Goal: Task Accomplishment & Management: Use online tool/utility

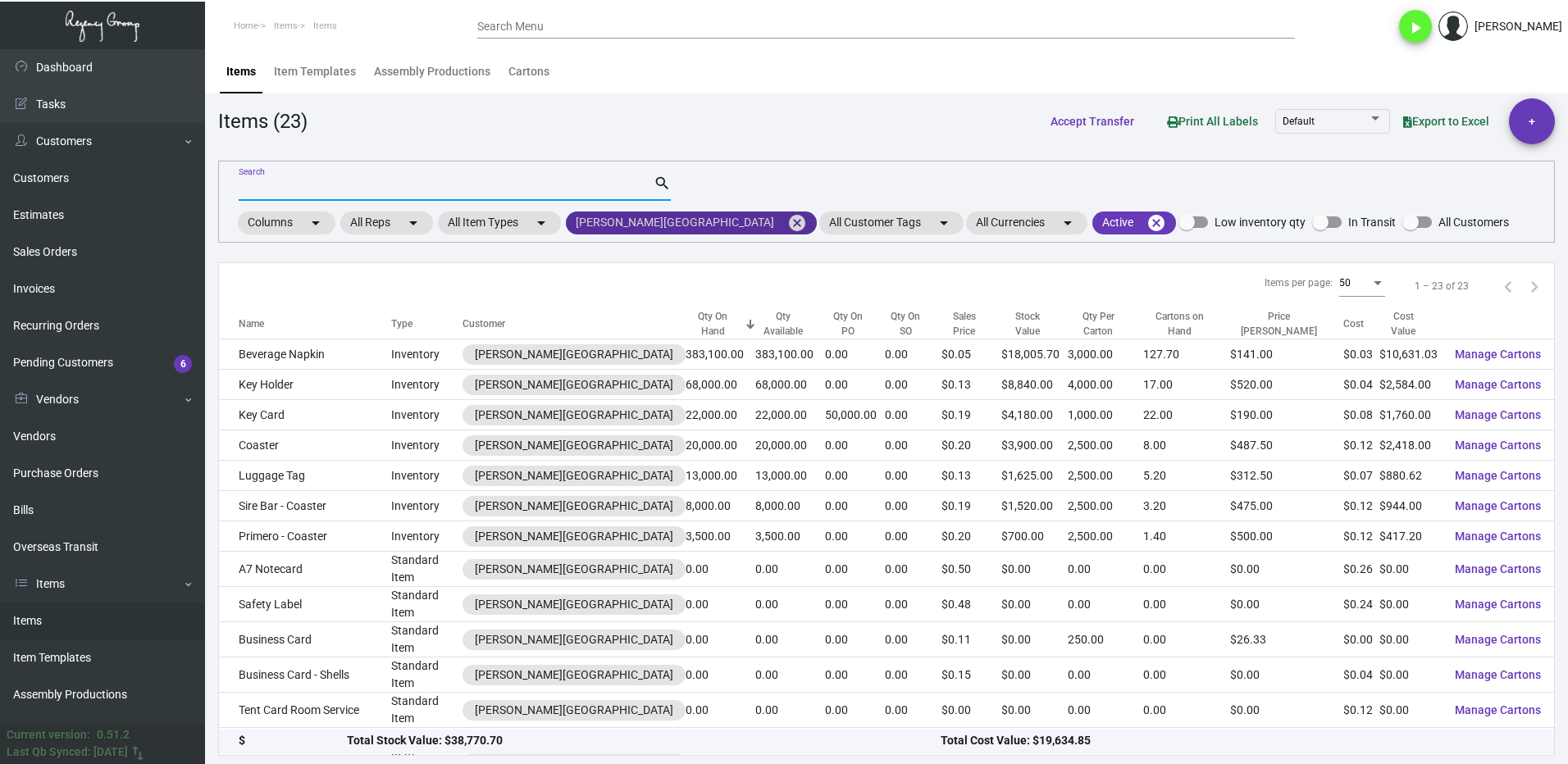
click at [787, 225] on mat-icon "cancel" at bounding box center [796, 223] width 19 height 19
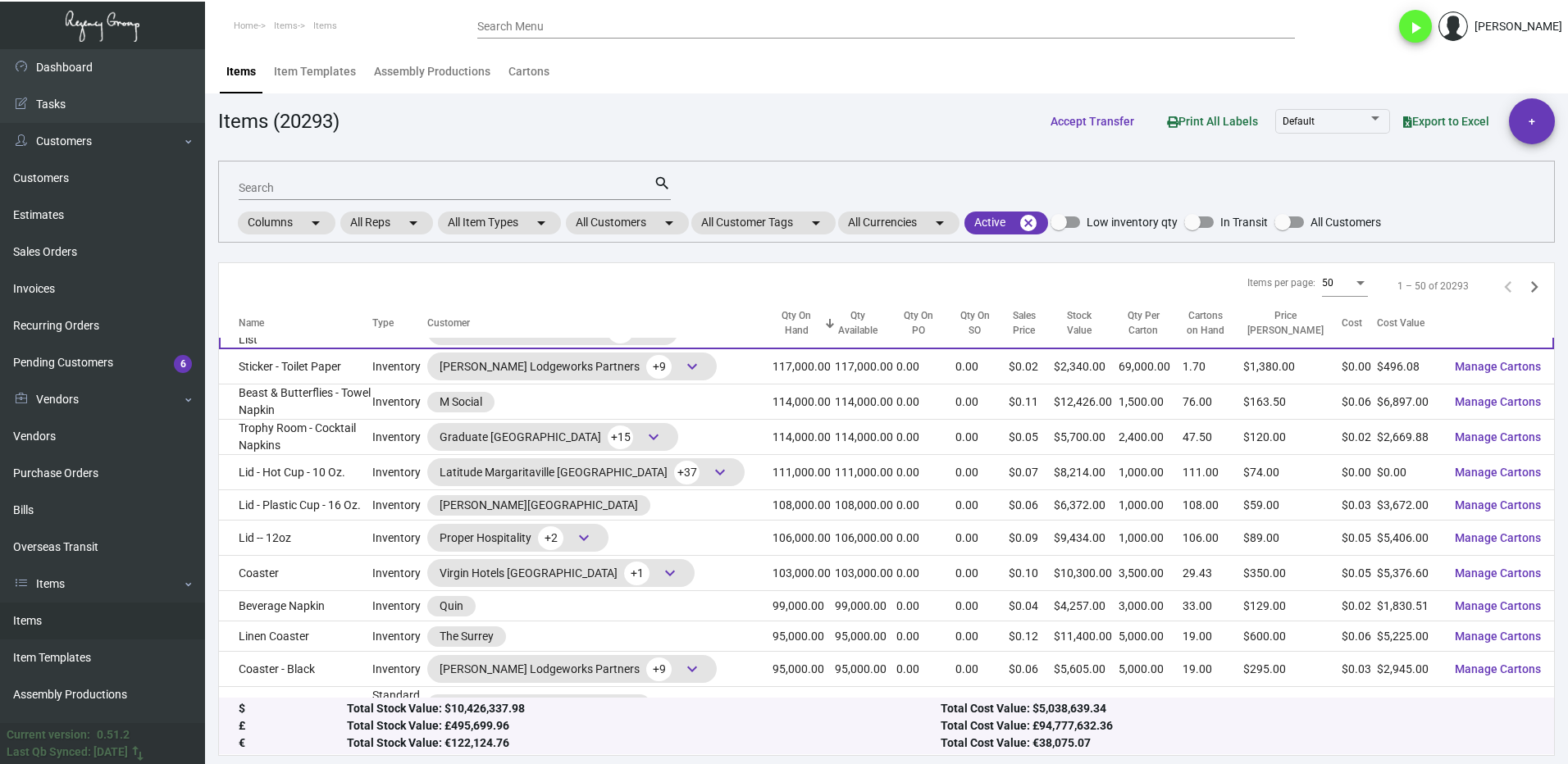
scroll to position [1148, 0]
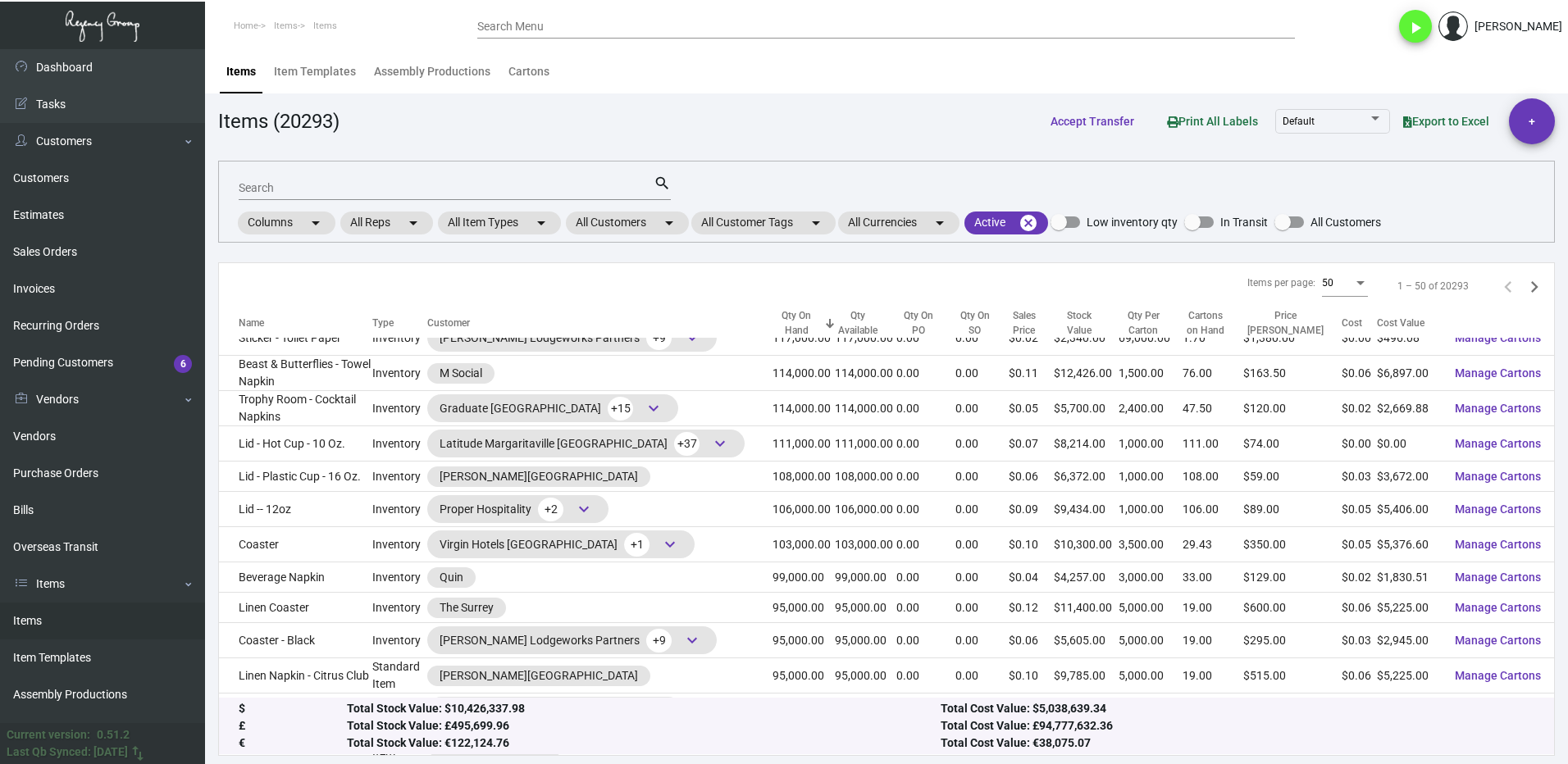
click at [319, 185] on input "Search" at bounding box center [445, 189] width 415 height 13
click at [611, 225] on mat-chip "All Customers arrow_drop_down" at bounding box center [628, 223] width 123 height 23
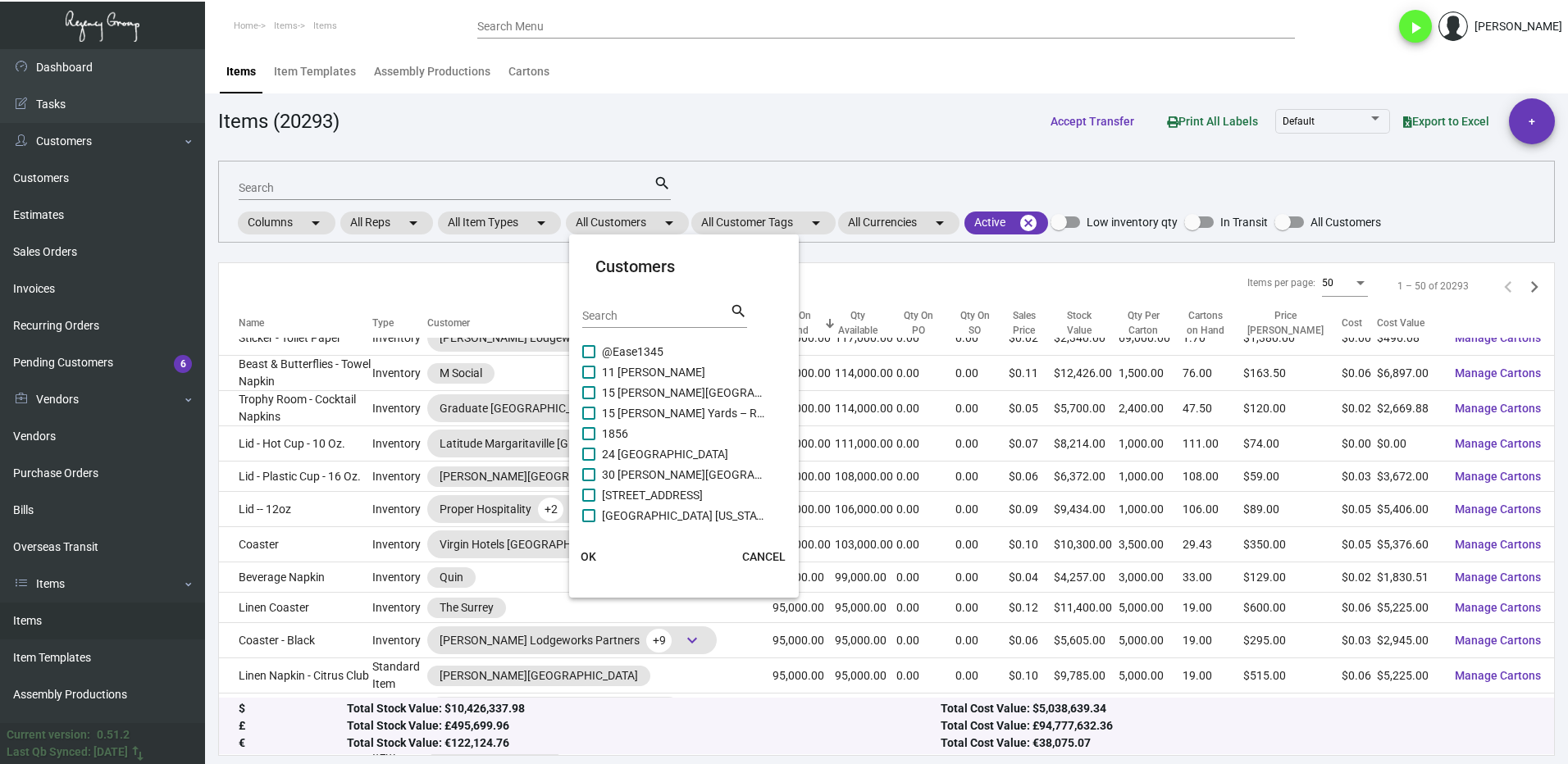
click at [629, 314] on input "Search" at bounding box center [655, 316] width 148 height 13
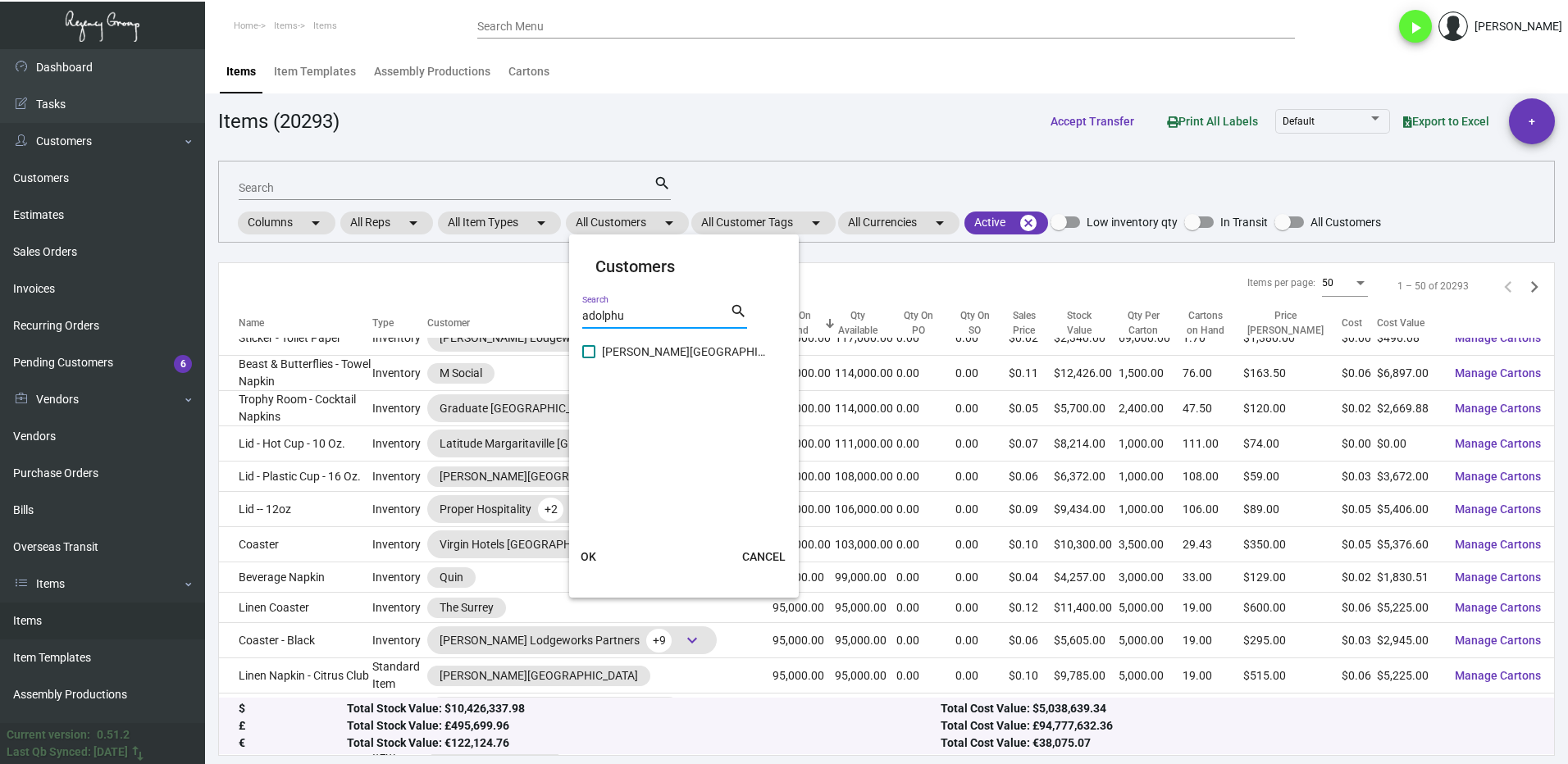
type input "adolphu"
drag, startPoint x: 598, startPoint y: 353, endPoint x: 630, endPoint y: 371, distance: 36.7
click at [597, 353] on label "[PERSON_NAME][GEOGRAPHIC_DATA]" at bounding box center [674, 351] width 183 height 19
click at [589, 358] on input "[PERSON_NAME][GEOGRAPHIC_DATA]" at bounding box center [588, 358] width 1 height 1
checkbox input "true"
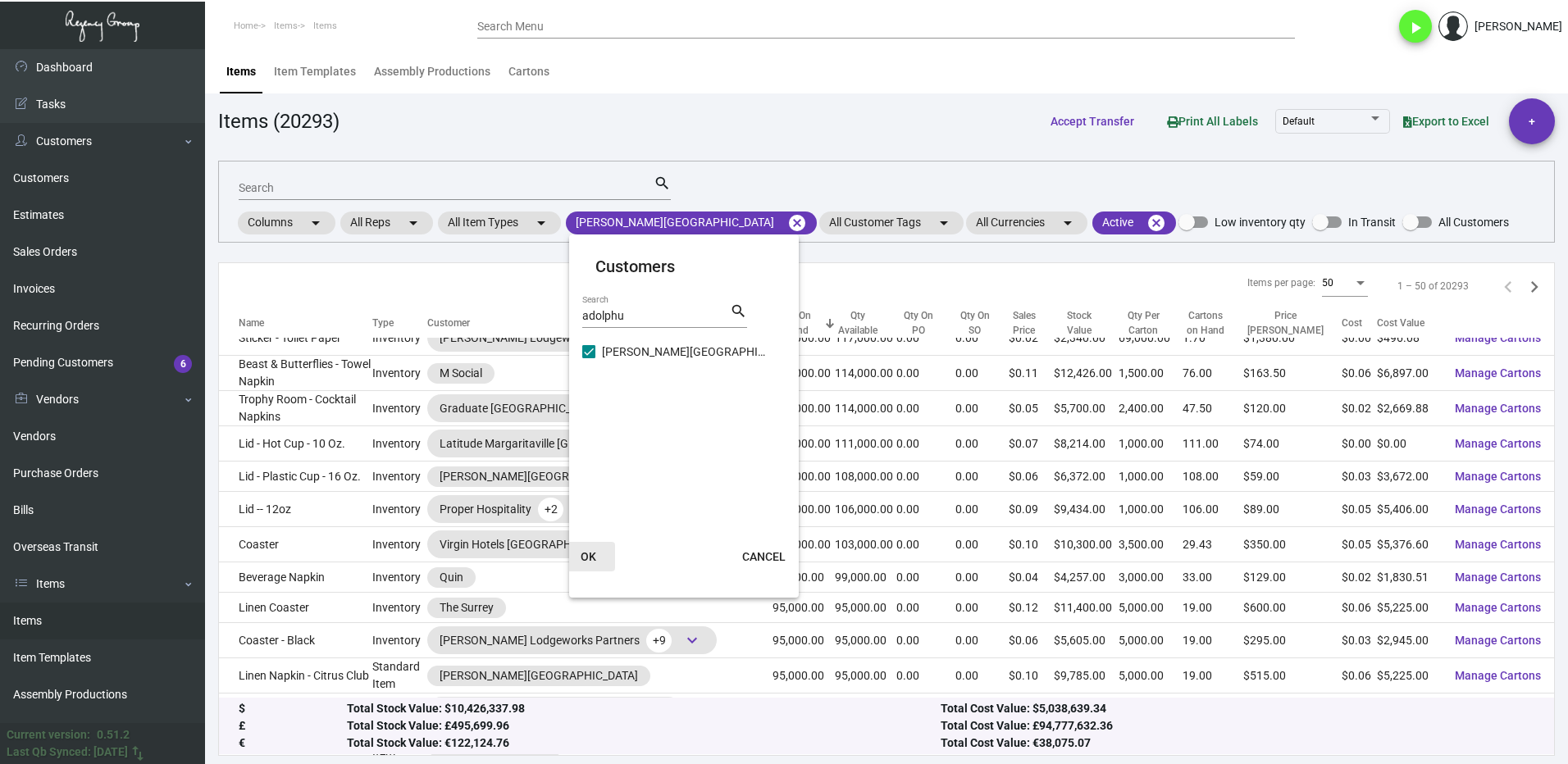
click at [597, 557] on button "OK" at bounding box center [588, 557] width 52 height 29
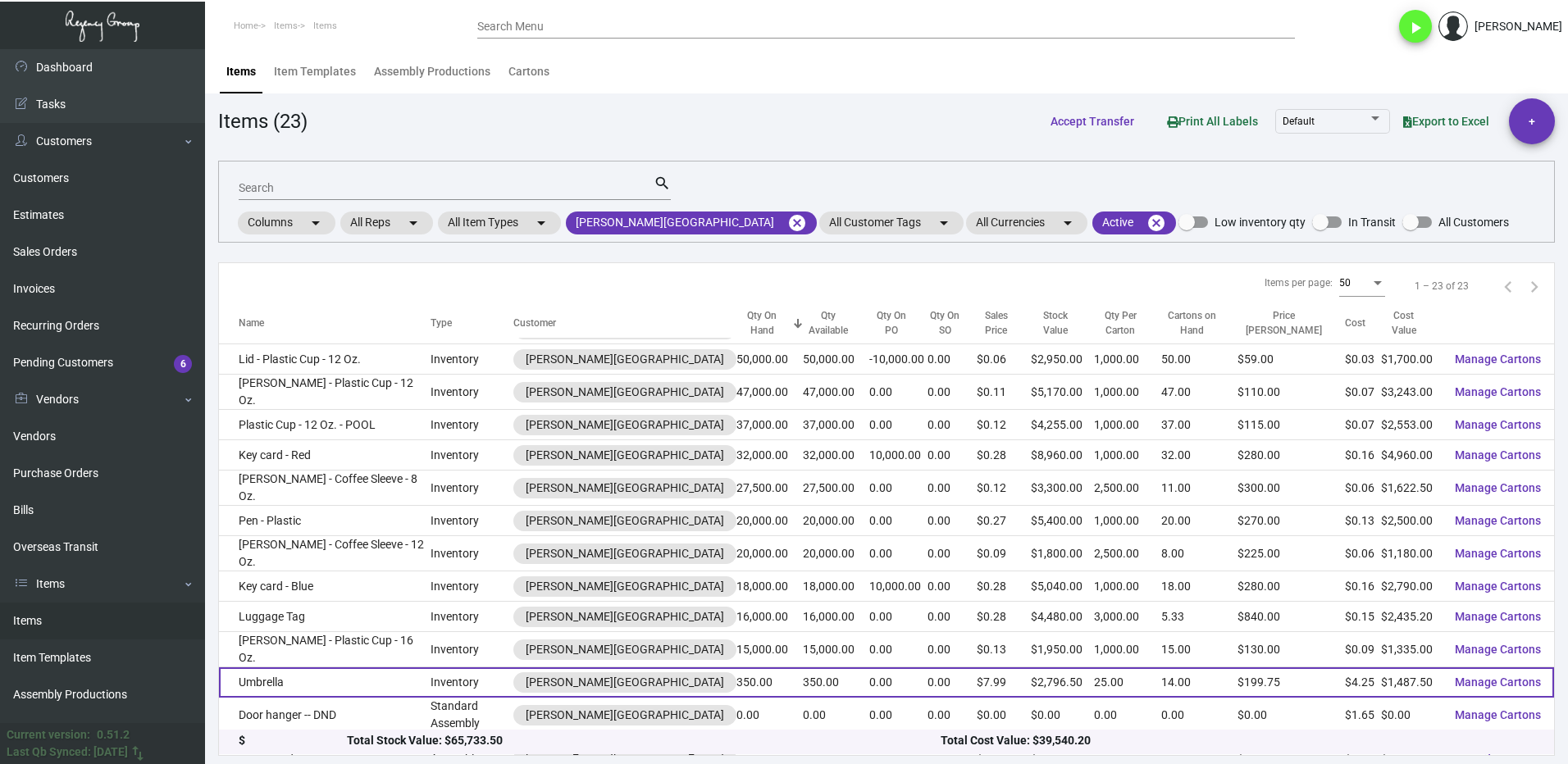
scroll to position [82, 0]
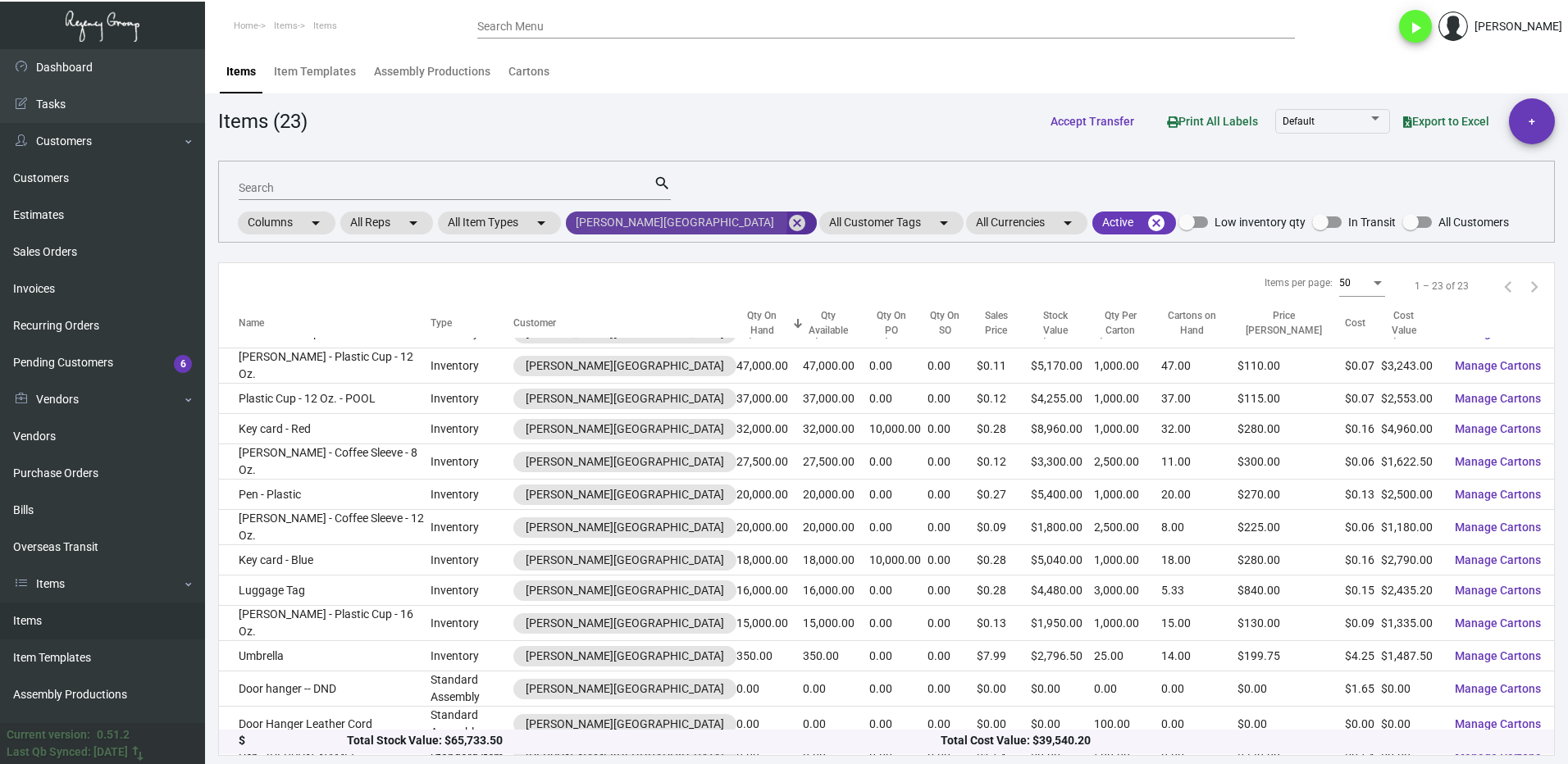
drag, startPoint x: 679, startPoint y: 221, endPoint x: 671, endPoint y: 246, distance: 26.2
click at [787, 221] on mat-icon "cancel" at bounding box center [796, 223] width 19 height 19
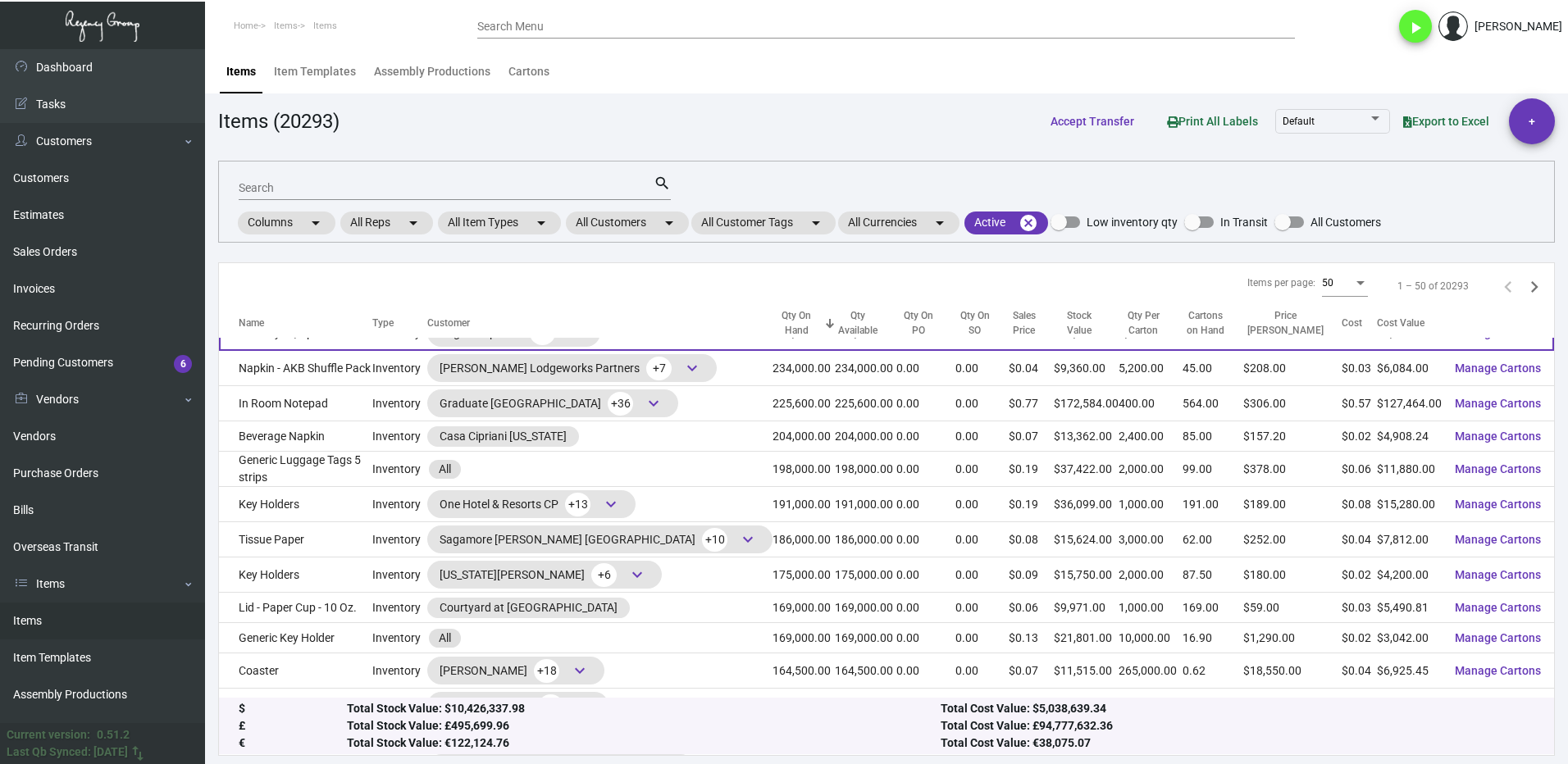
scroll to position [246, 0]
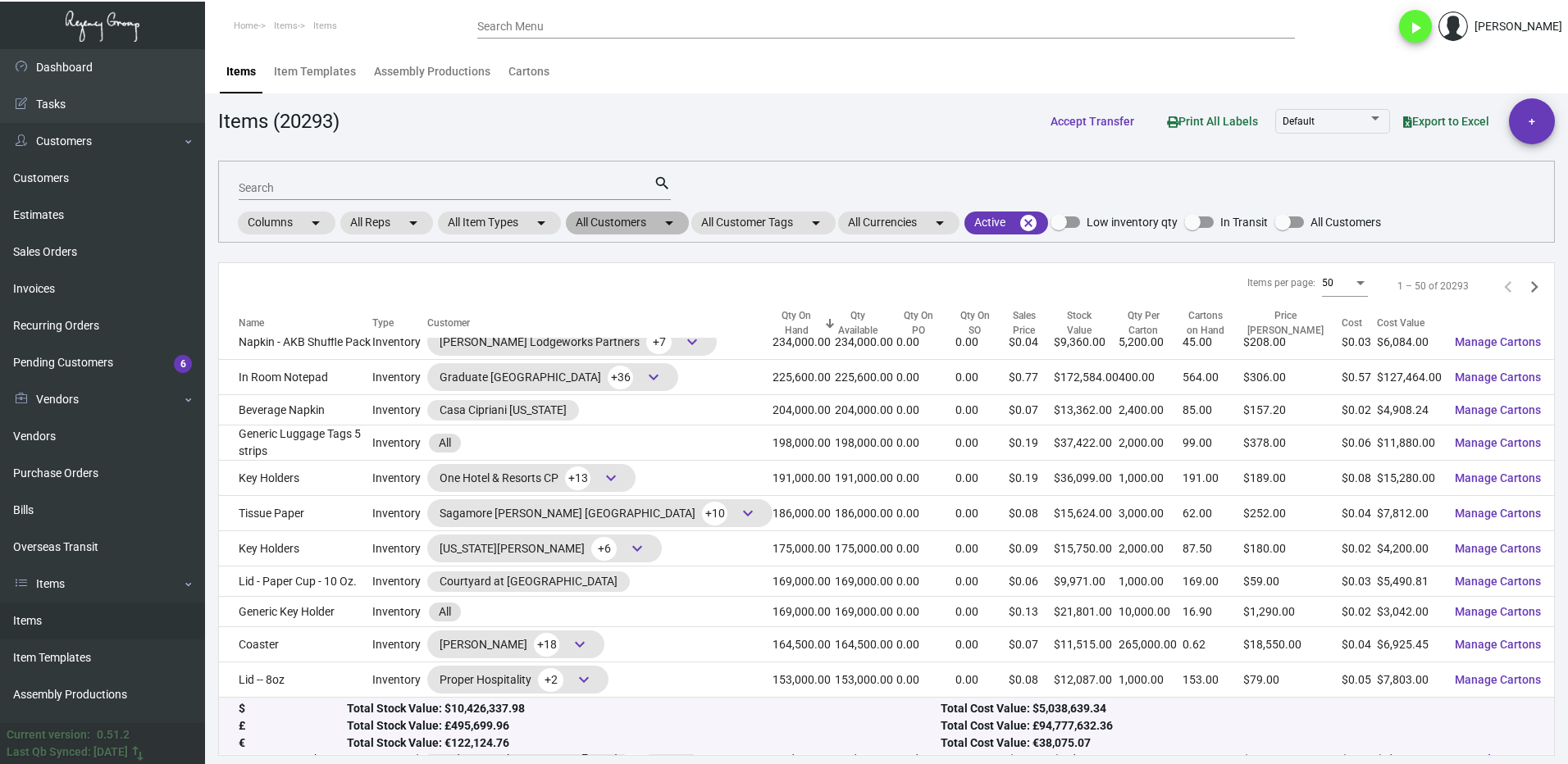
click at [572, 229] on mat-chip "All Customers arrow_drop_down" at bounding box center [628, 223] width 123 height 23
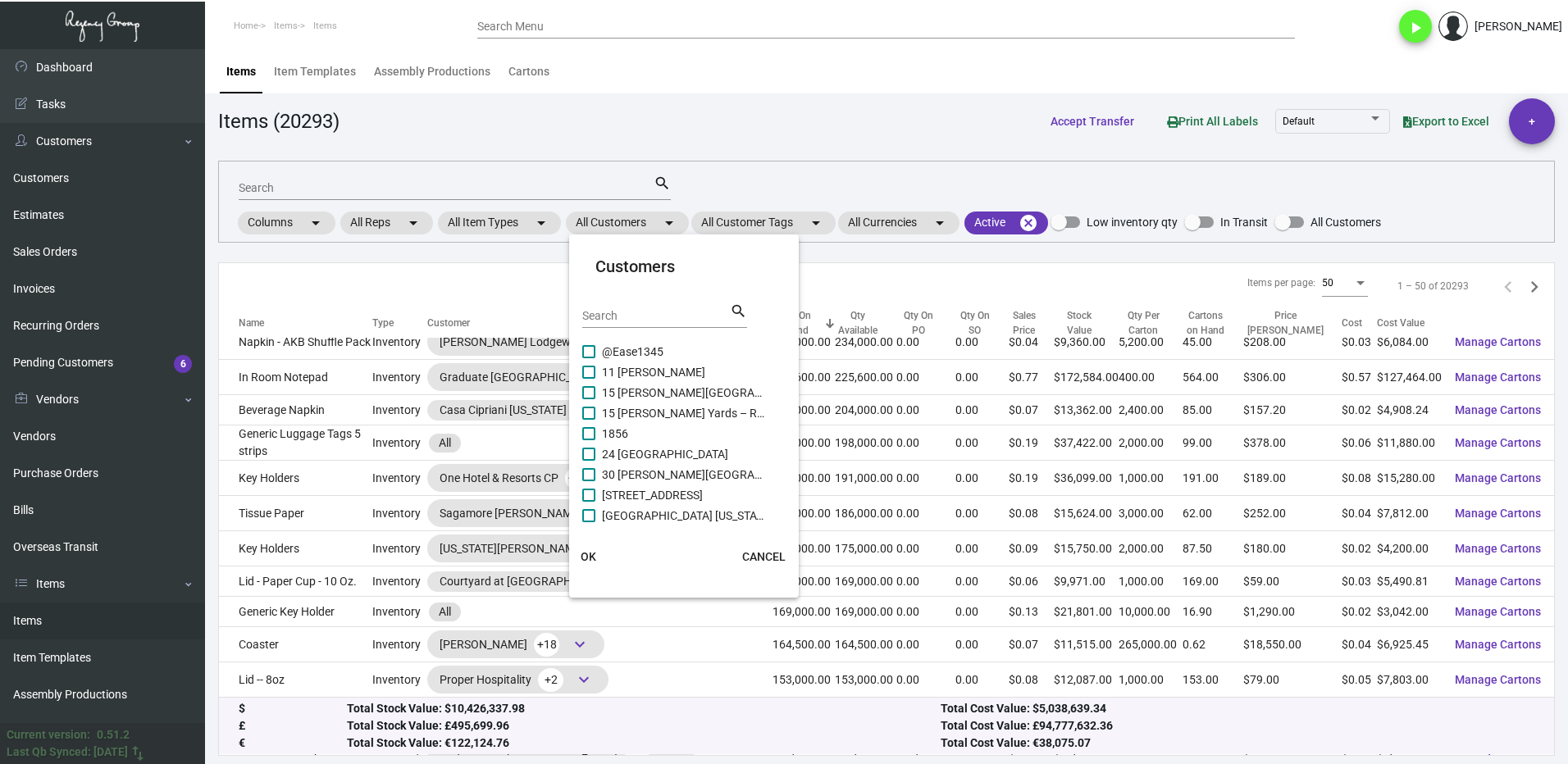
click at [632, 303] on div "Search" at bounding box center [655, 315] width 148 height 26
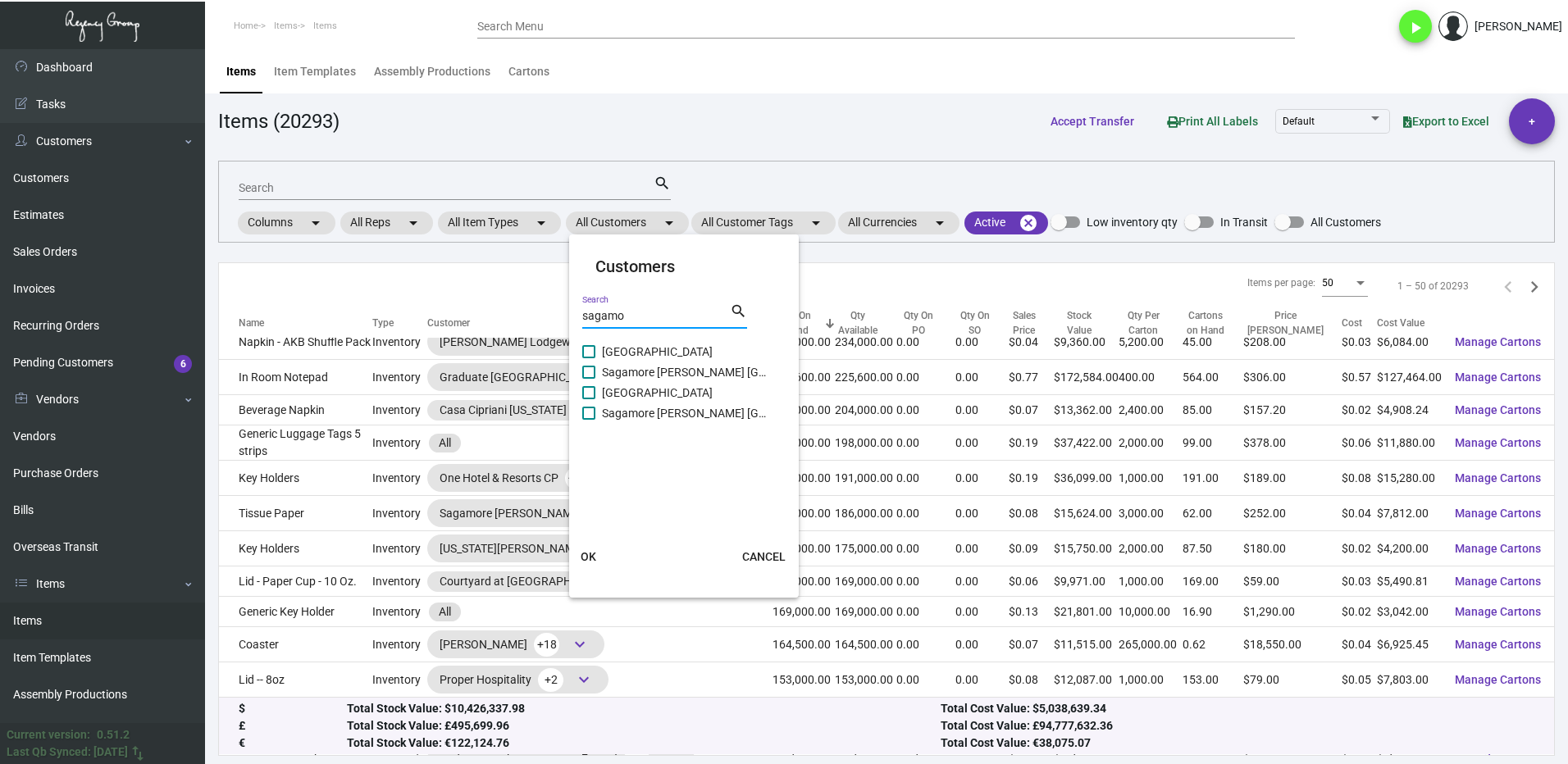
type input "sagamo"
click at [598, 418] on label "Sagamore [PERSON_NAME] [GEOGRAPHIC_DATA]" at bounding box center [674, 412] width 183 height 19
click at [589, 420] on input "Sagamore [PERSON_NAME] [GEOGRAPHIC_DATA]" at bounding box center [588, 420] width 1 height 1
checkbox input "true"
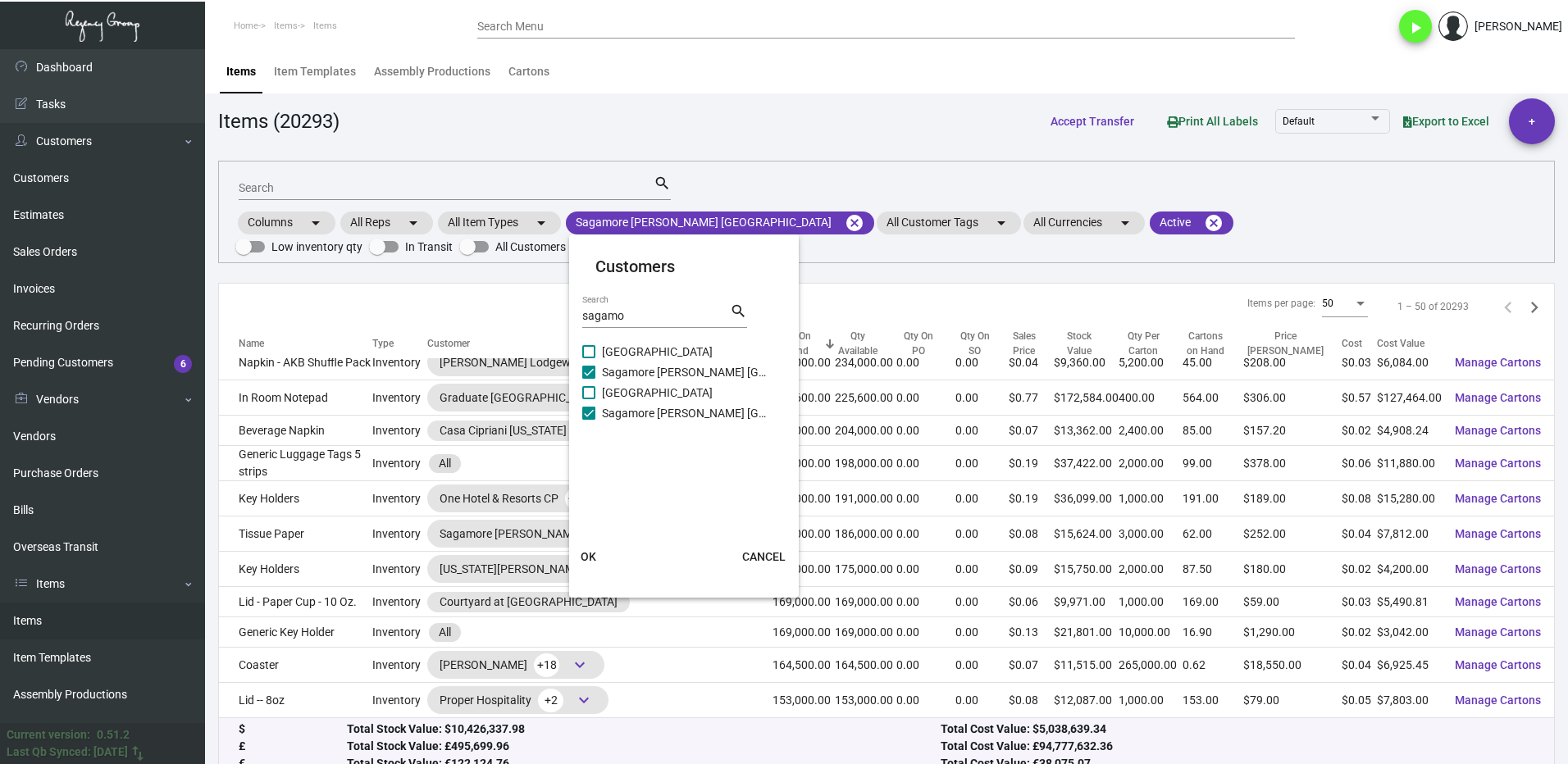
drag, startPoint x: 602, startPoint y: 400, endPoint x: 602, endPoint y: 387, distance: 13.0
click at [602, 399] on span "[GEOGRAPHIC_DATA]" at bounding box center [684, 392] width 164 height 19
click at [589, 399] on input "[GEOGRAPHIC_DATA]" at bounding box center [588, 399] width 1 height 1
checkbox input "true"
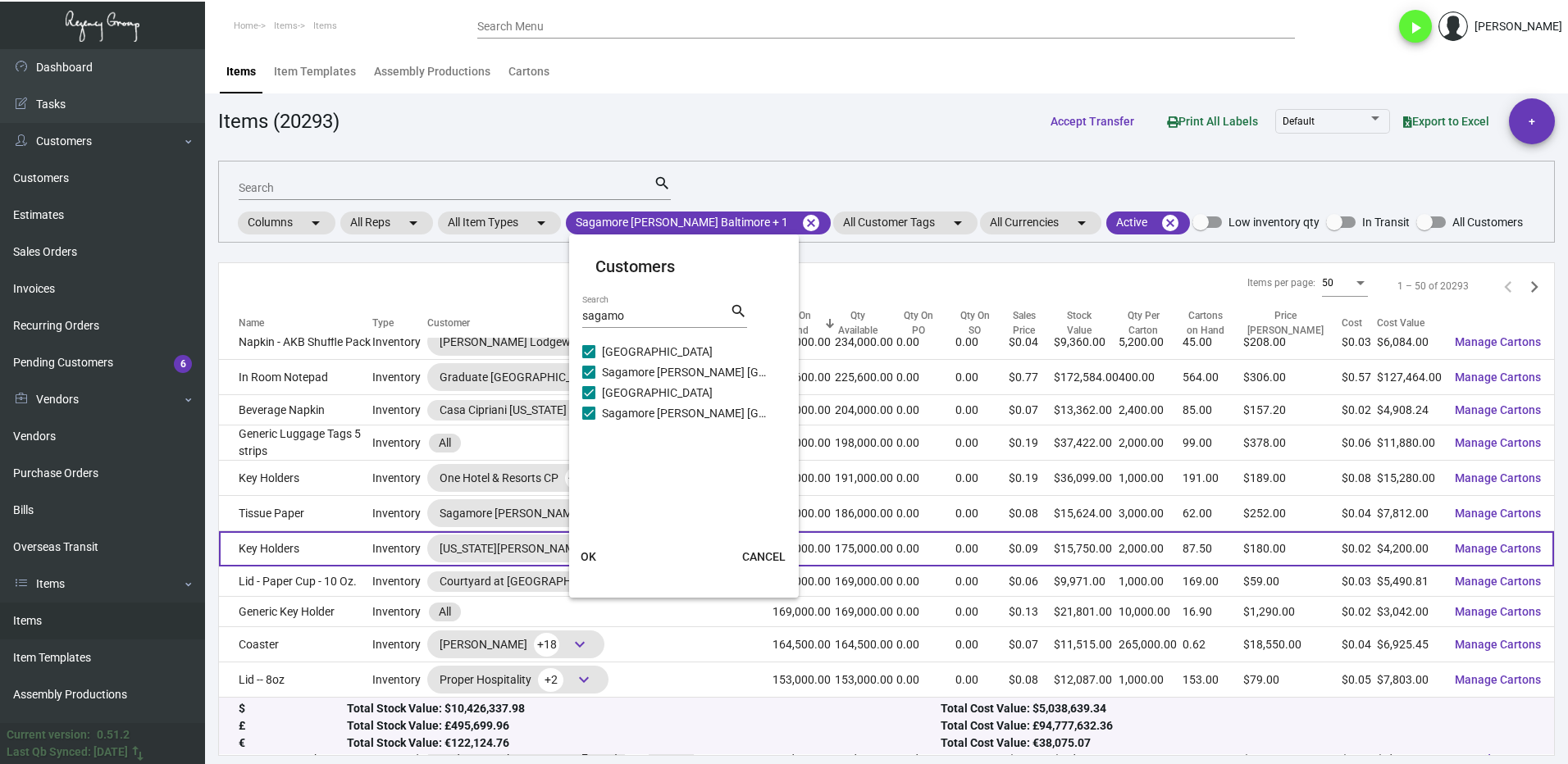
click at [598, 558] on button "OK" at bounding box center [588, 557] width 52 height 29
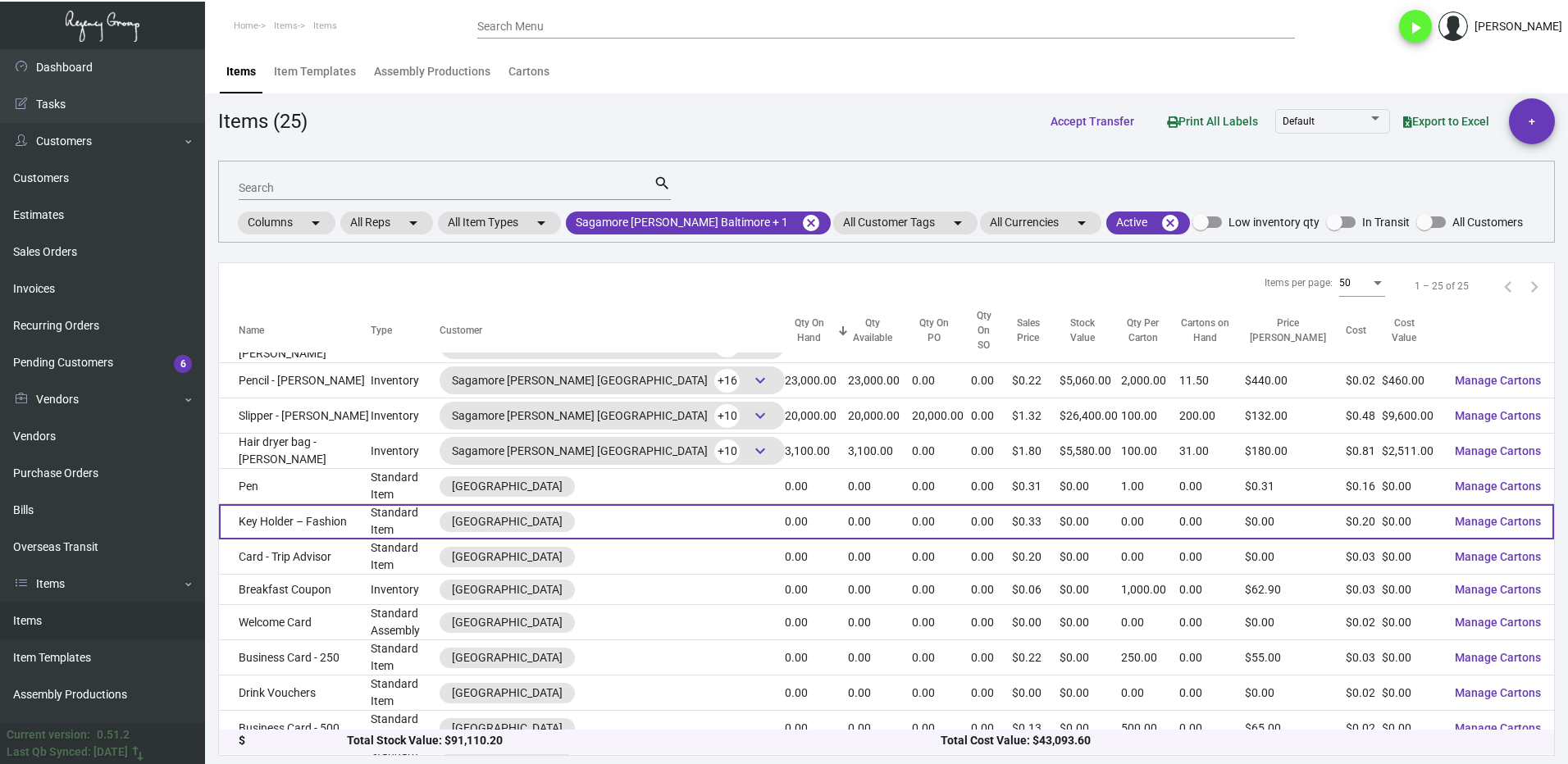
scroll to position [0, 0]
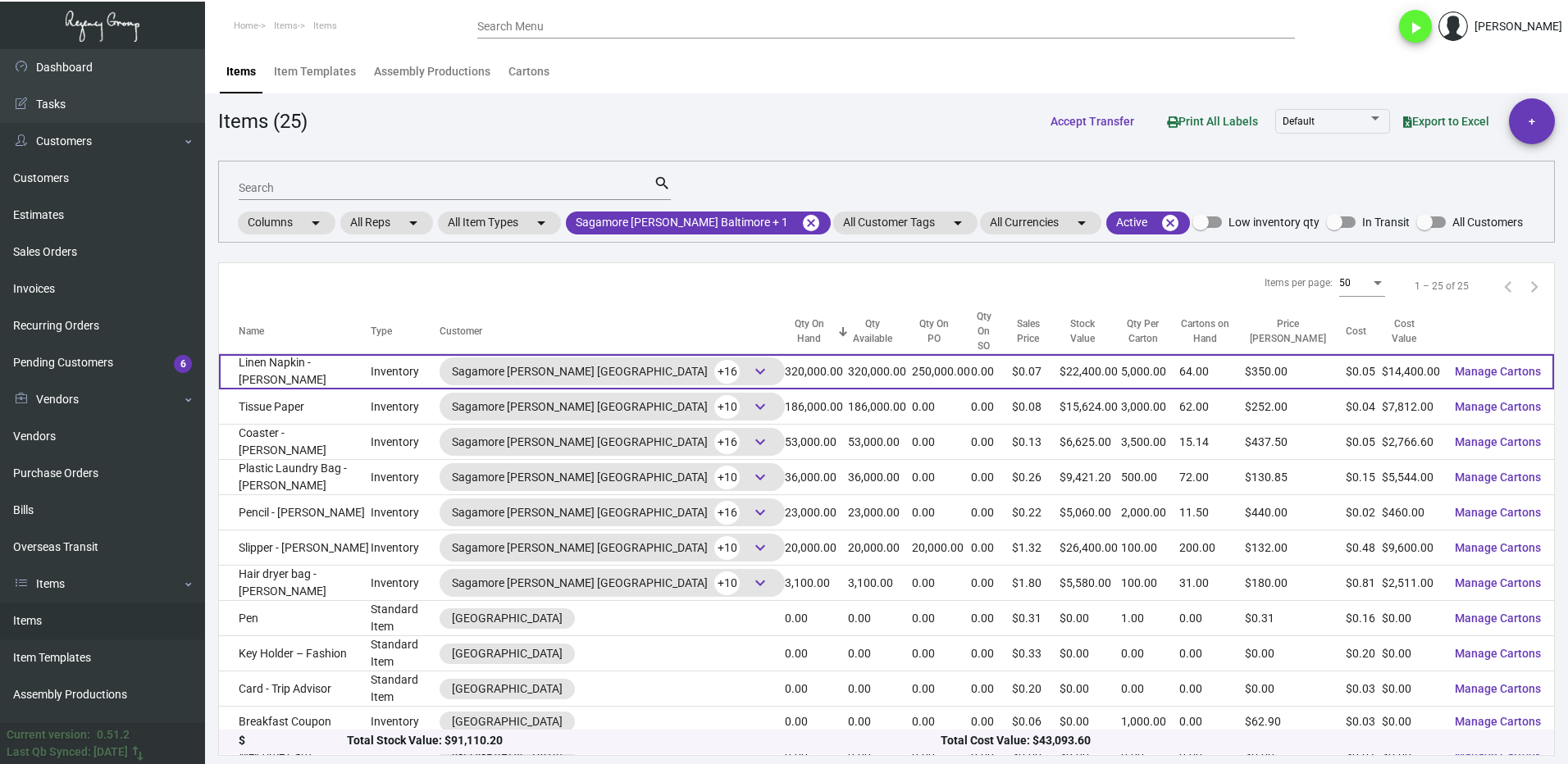
click at [390, 366] on td "Inventory" at bounding box center [405, 372] width 69 height 35
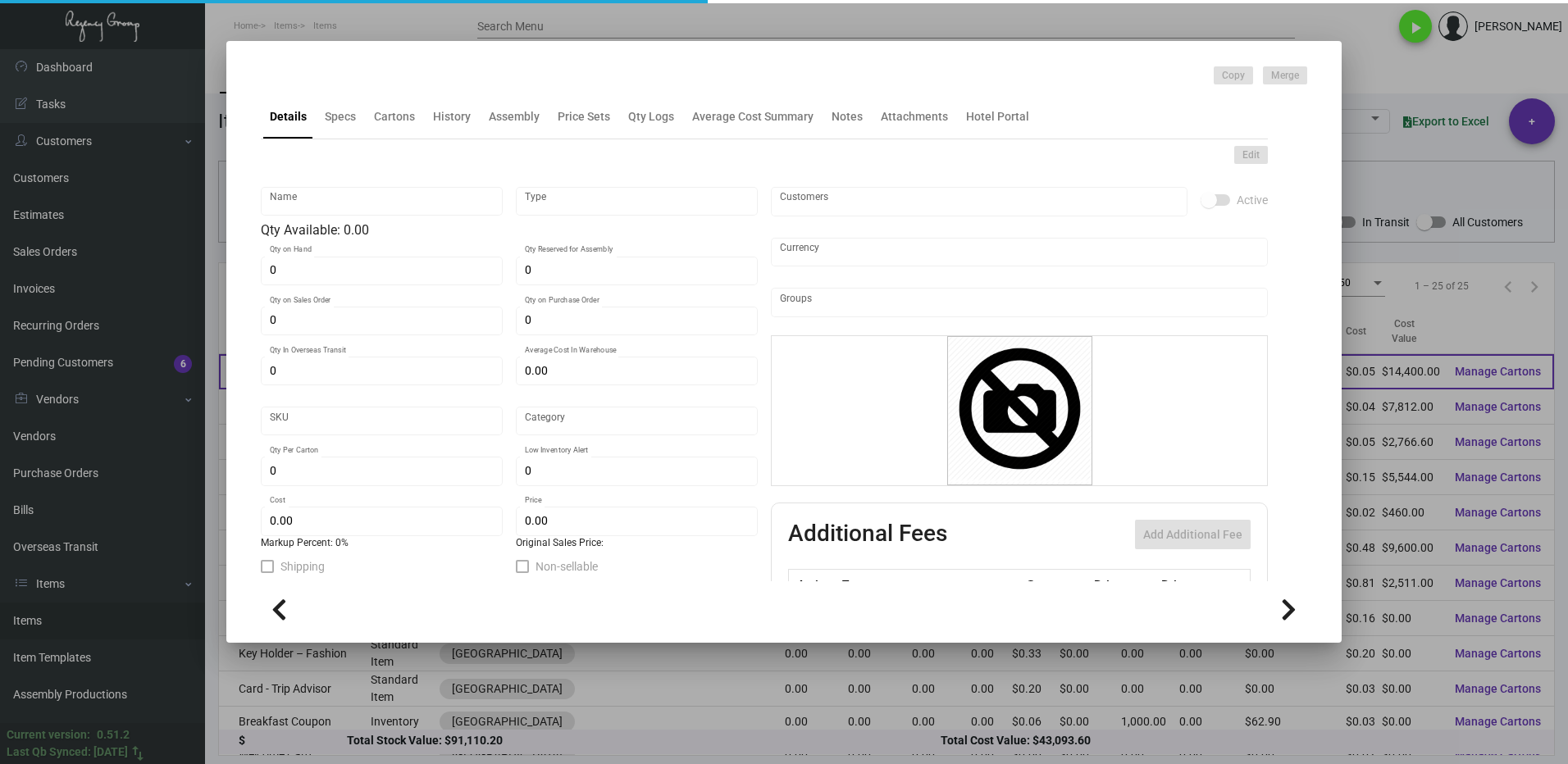
type input "Linen Napkin - [PERSON_NAME]"
type input "Inventory"
type input "320,000"
type input "250,000"
type input "$ 0.053"
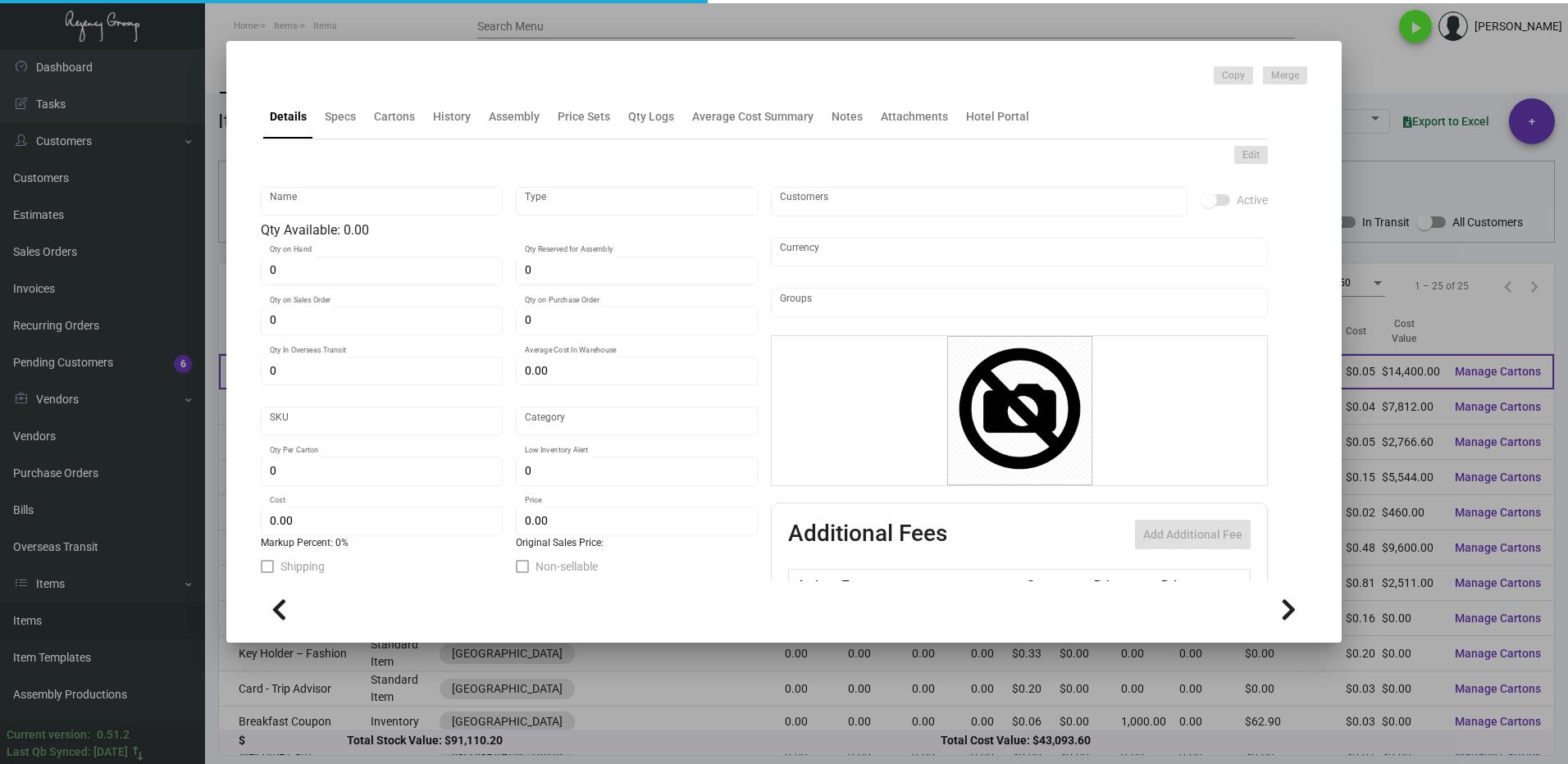
type input "Overseas"
type input "5,000"
type input "$ 0.045"
type input "$ 0.07"
checkbox input "true"
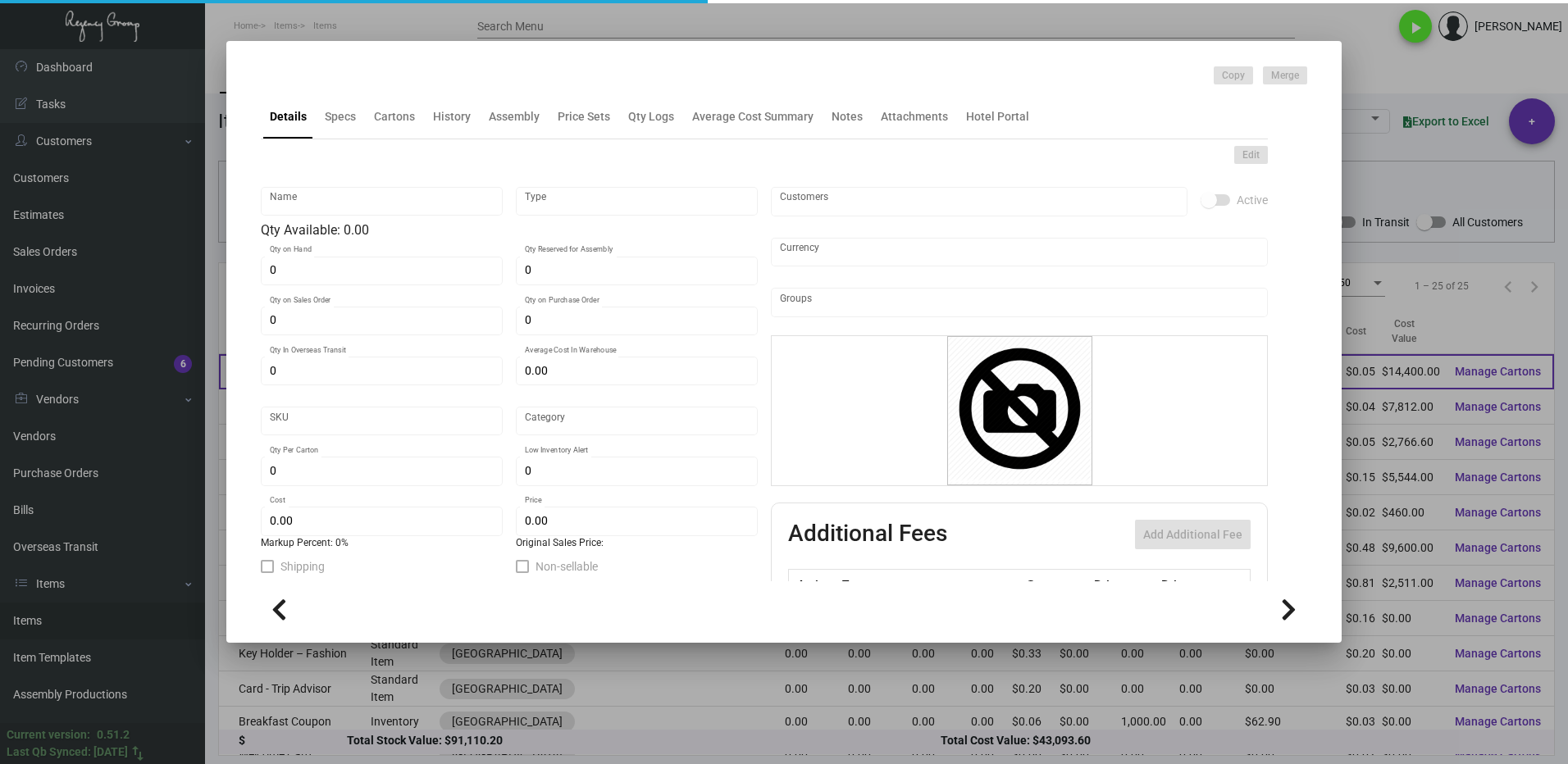
type input "United States Dollar $"
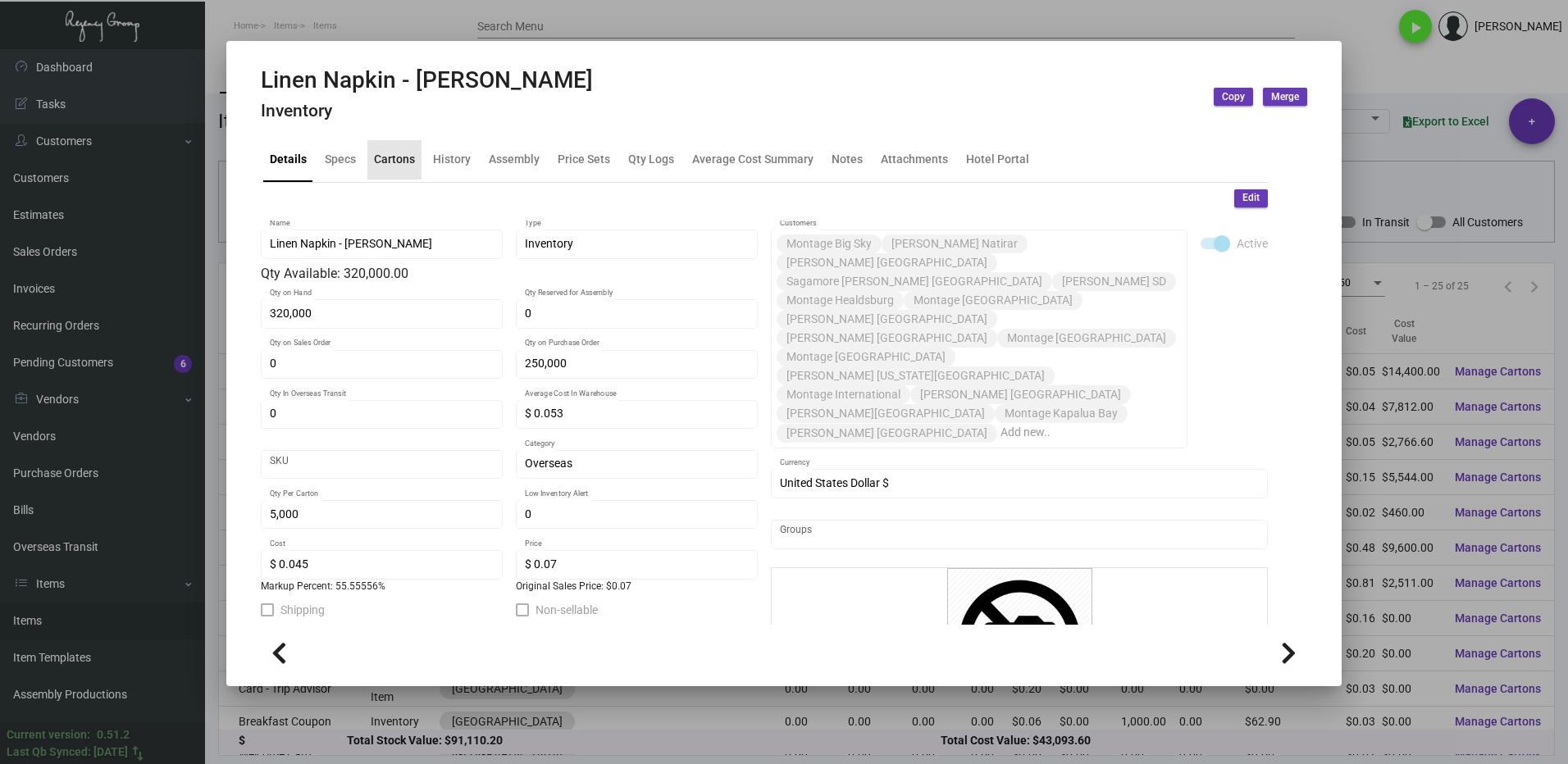
click at [400, 160] on div "Cartons" at bounding box center [394, 159] width 41 height 17
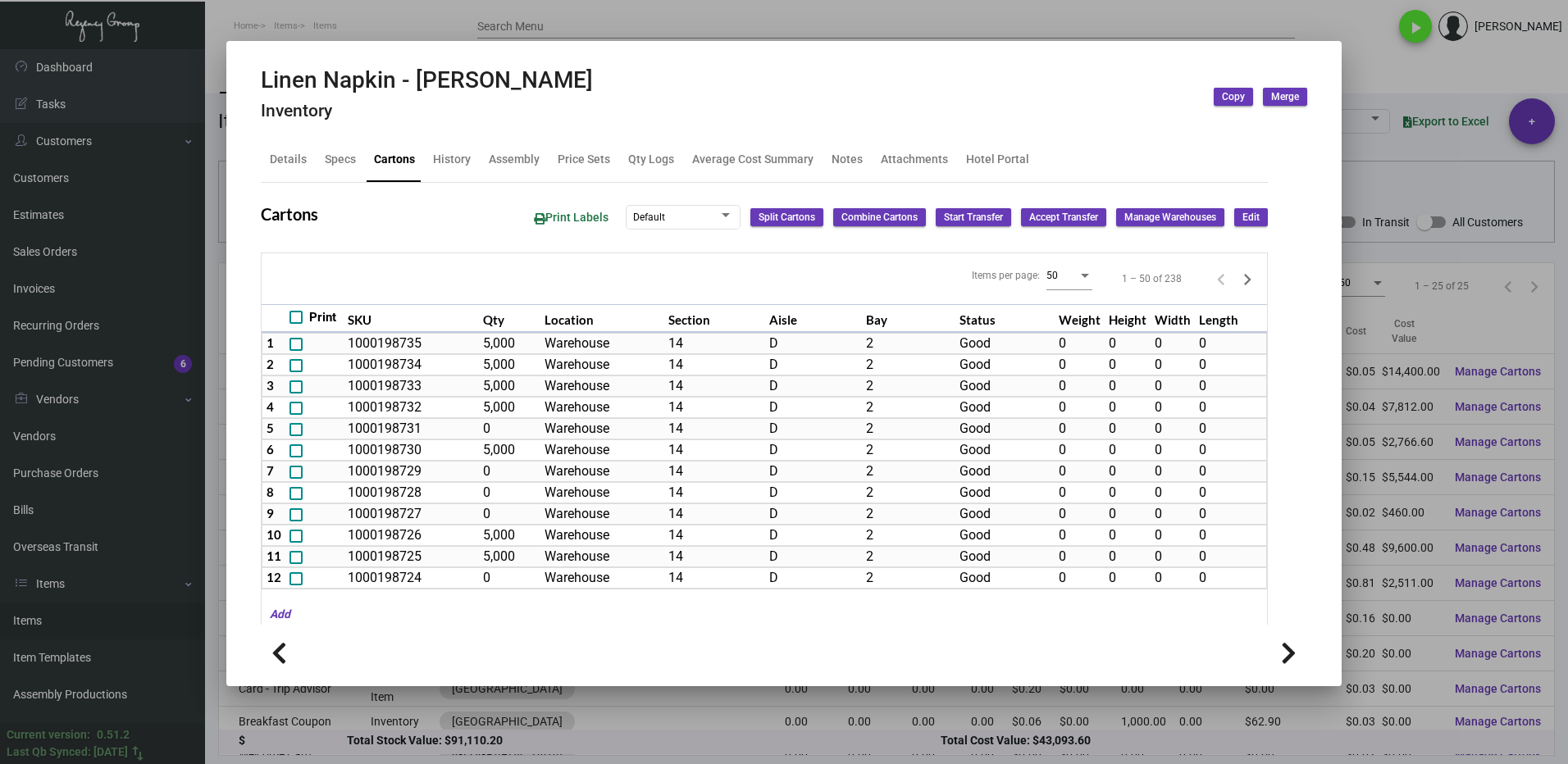
click at [1360, 60] on div at bounding box center [784, 382] width 1568 height 764
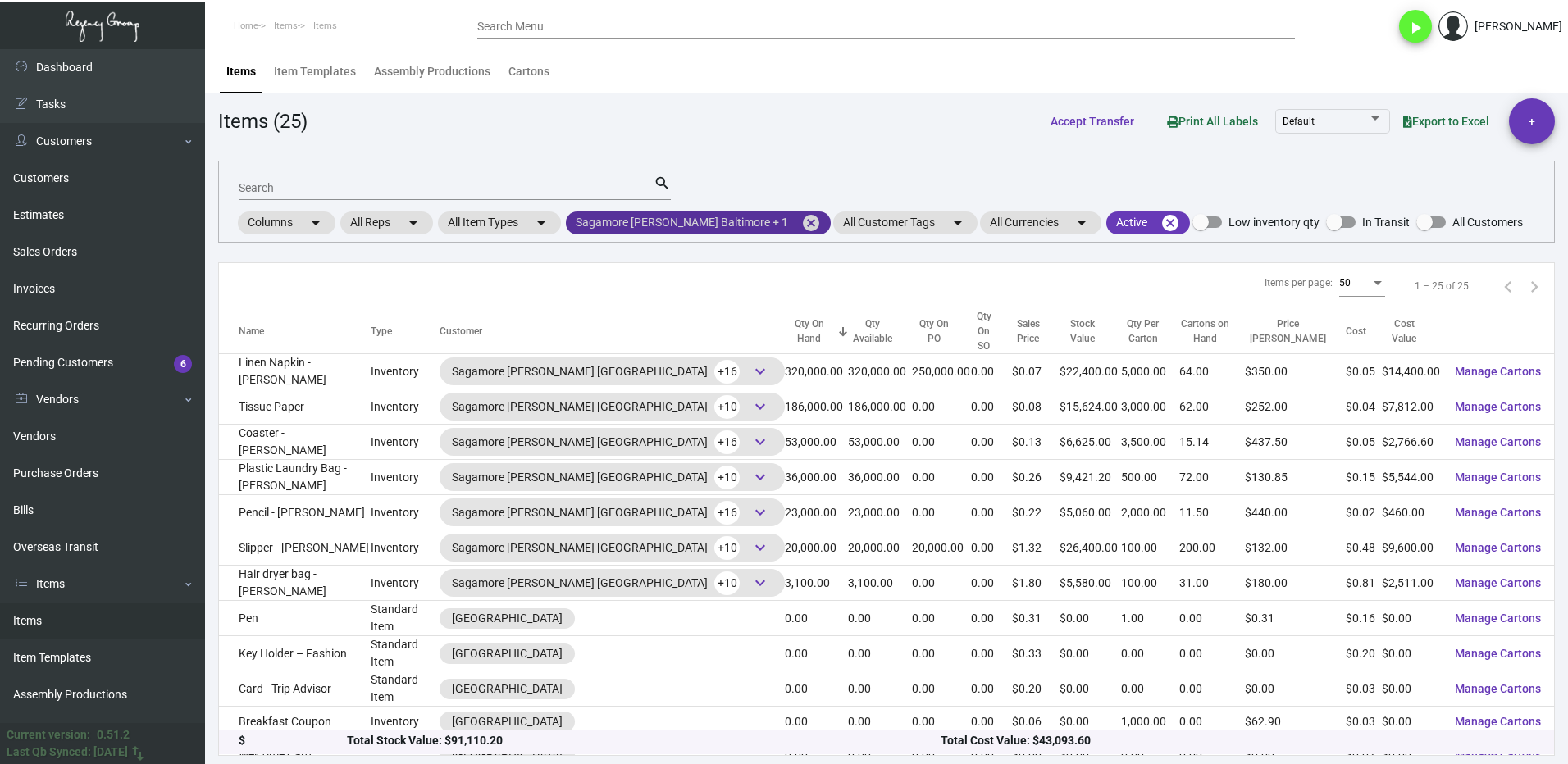
click at [801, 228] on mat-icon "cancel" at bounding box center [810, 223] width 19 height 19
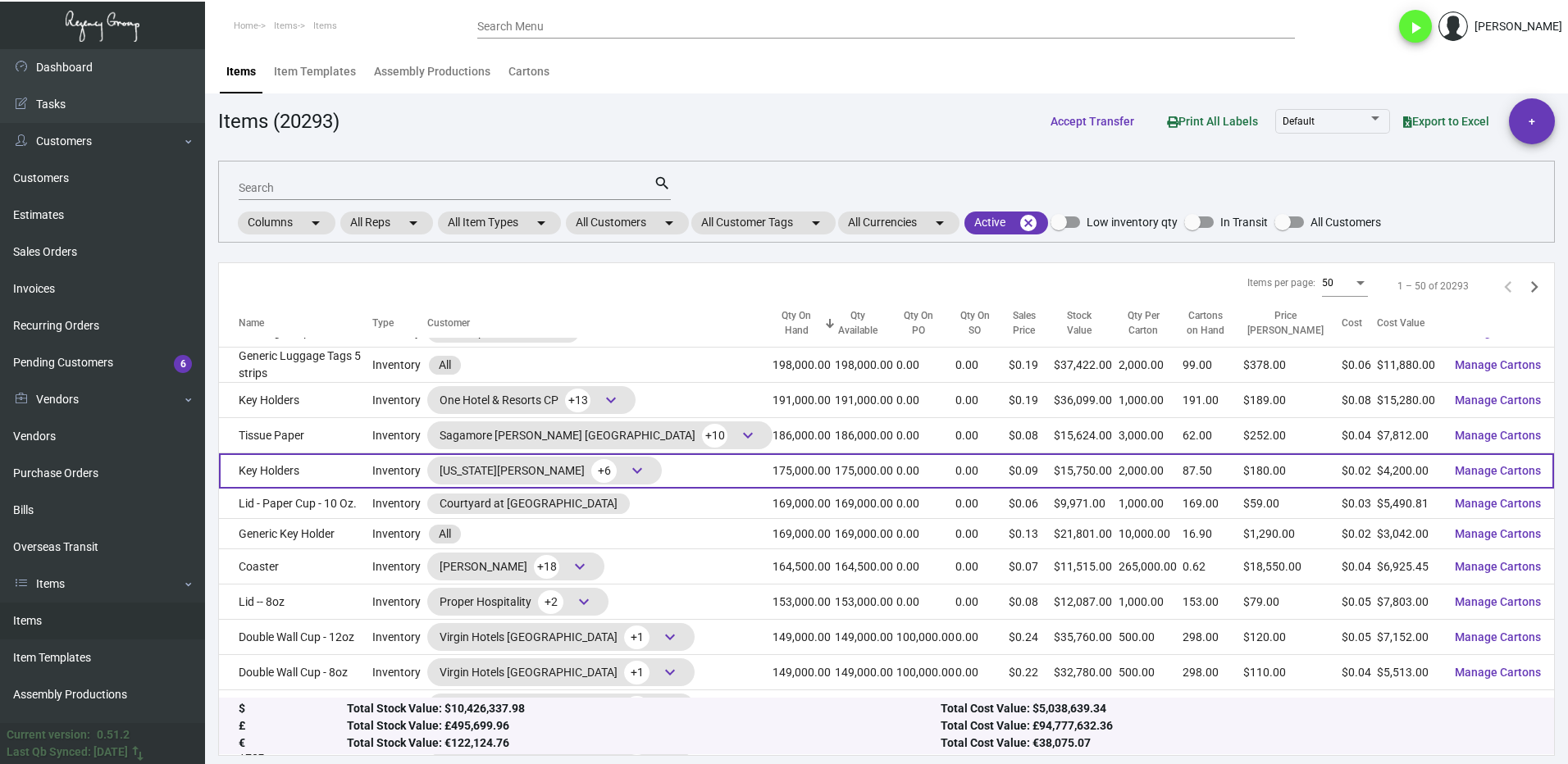
scroll to position [328, 0]
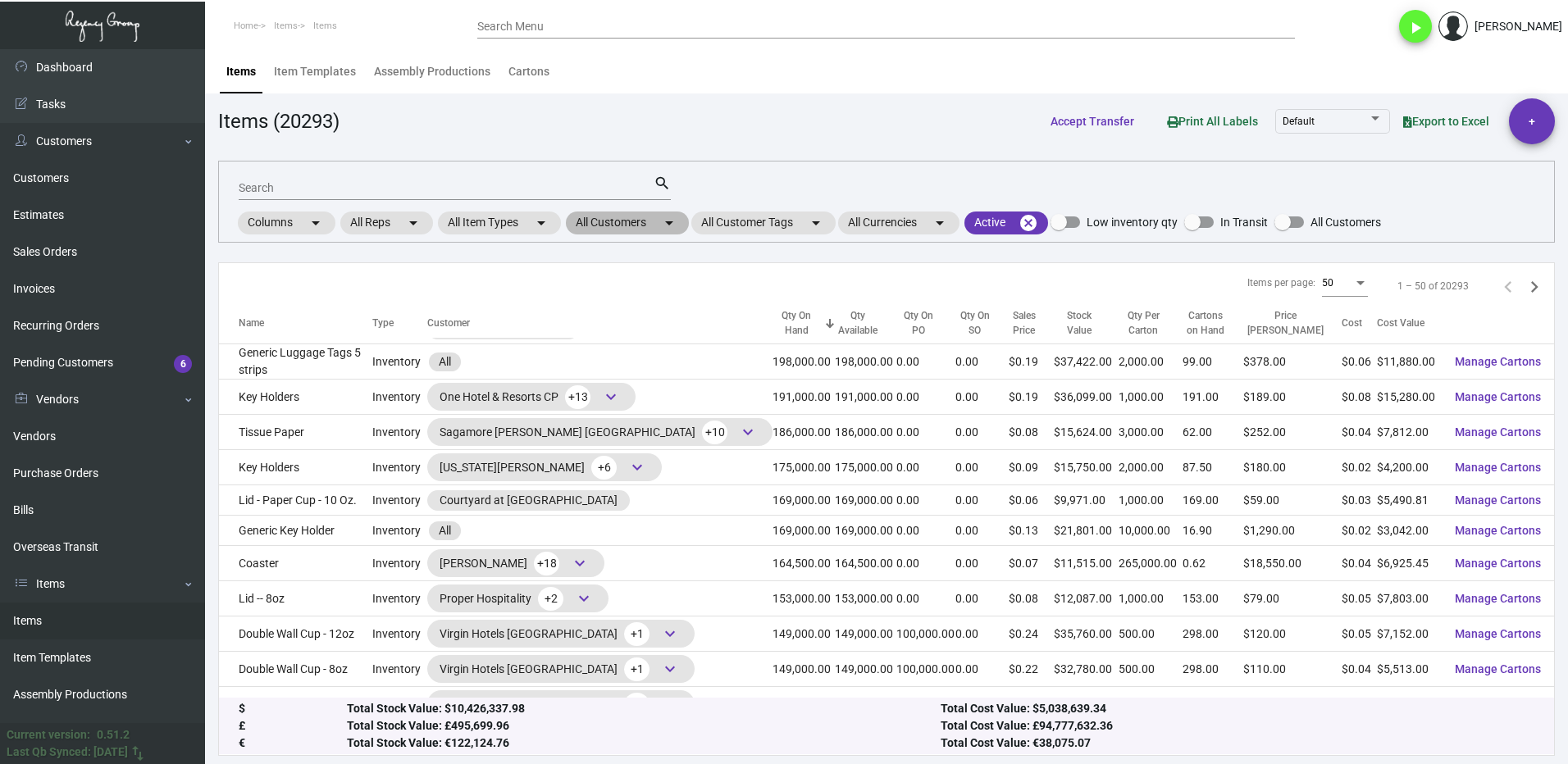
click at [620, 221] on mat-chip "All Customers arrow_drop_down" at bounding box center [628, 223] width 123 height 23
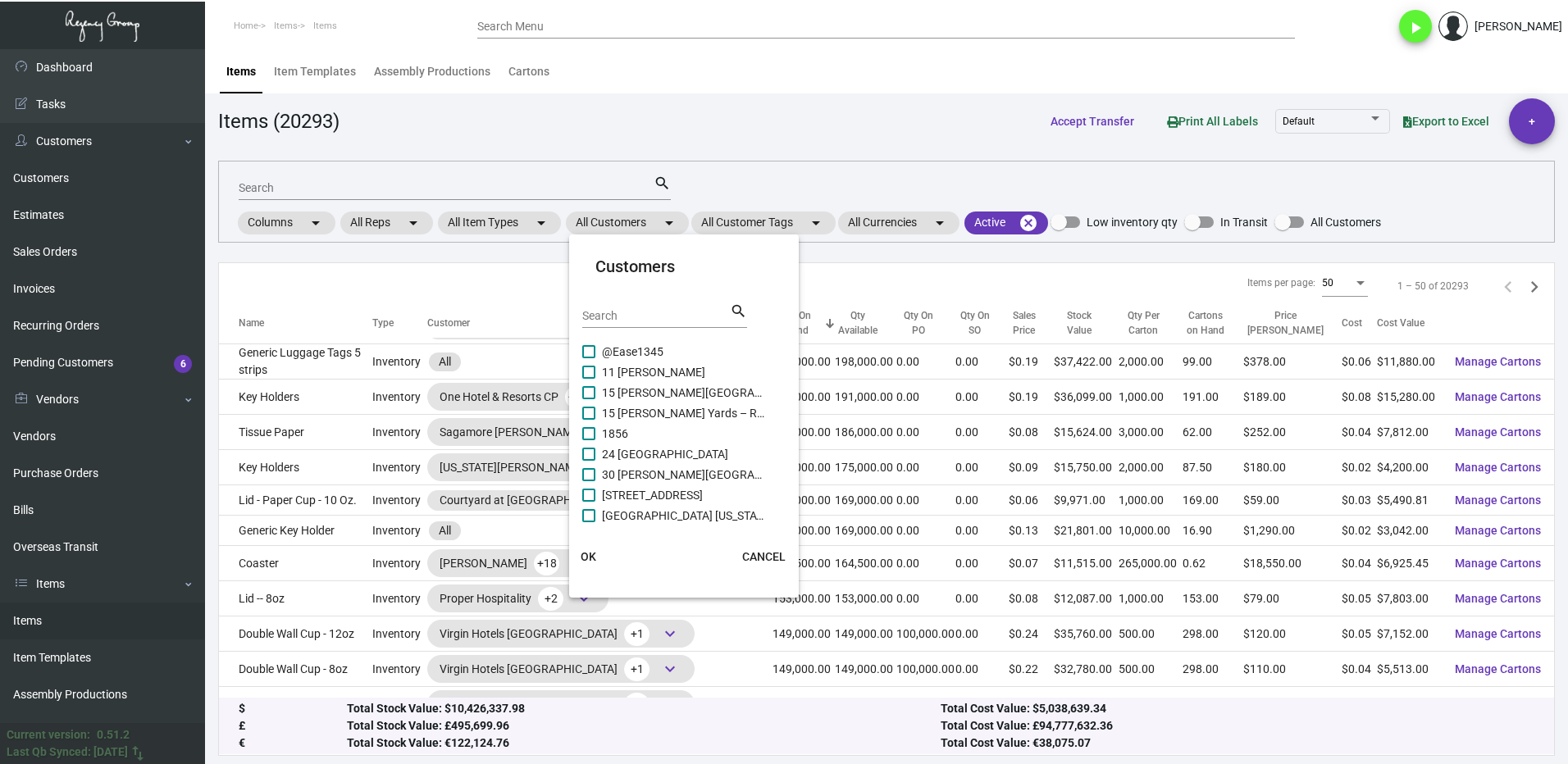
click at [611, 316] on input "Search" at bounding box center [655, 316] width 148 height 13
type input "courtya"
click at [591, 350] on span at bounding box center [588, 352] width 13 height 13
click at [589, 358] on input "Courtyard at [GEOGRAPHIC_DATA]" at bounding box center [588, 358] width 1 height 1
checkbox input "true"
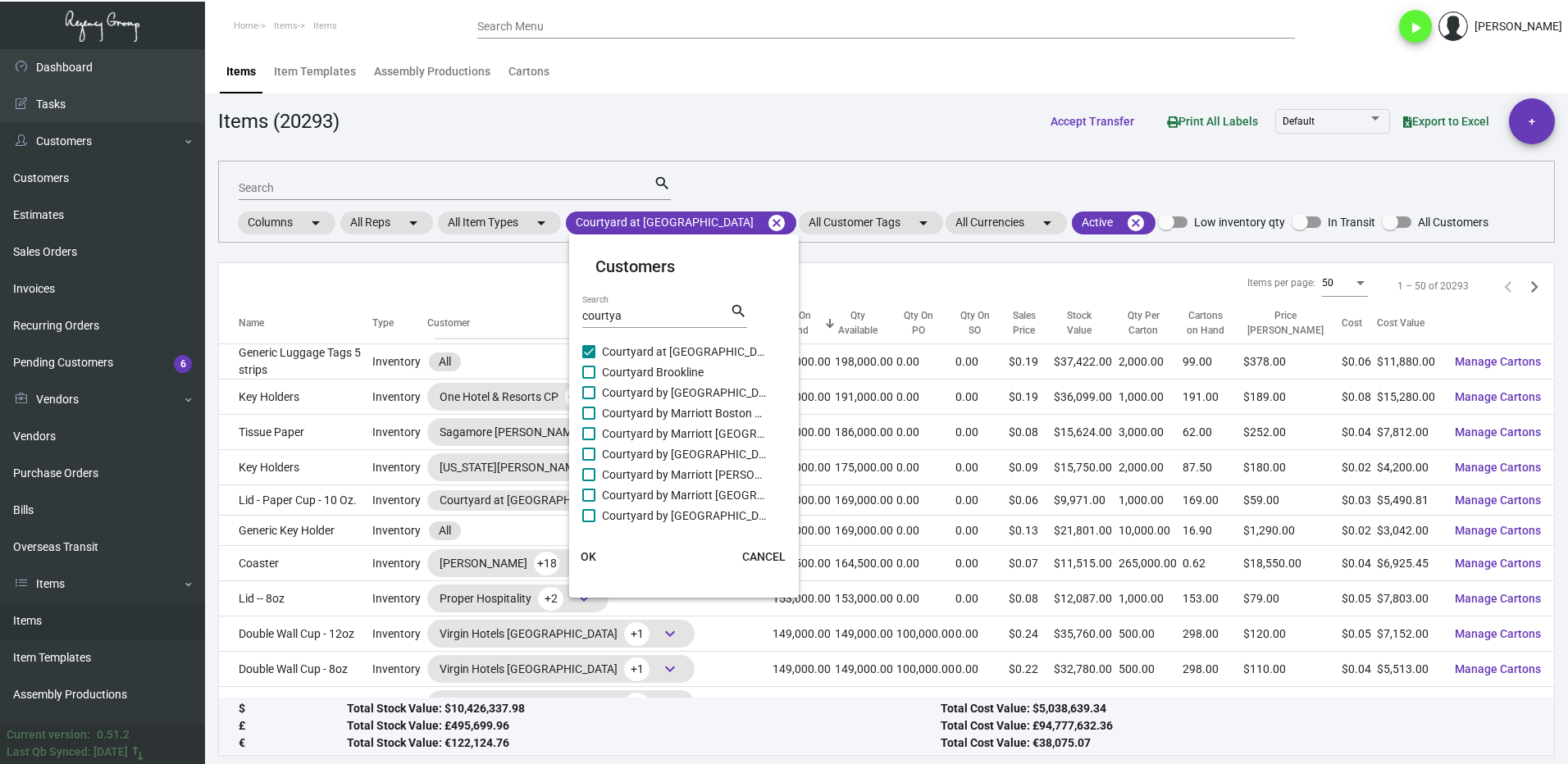
click at [582, 375] on div at bounding box center [582, 423] width 1 height 164
click at [598, 377] on label "Courtyard Brookline" at bounding box center [674, 372] width 183 height 19
click at [589, 378] on input "Courtyard Brookline" at bounding box center [588, 378] width 1 height 1
checkbox input "true"
click at [595, 387] on span at bounding box center [588, 393] width 13 height 13
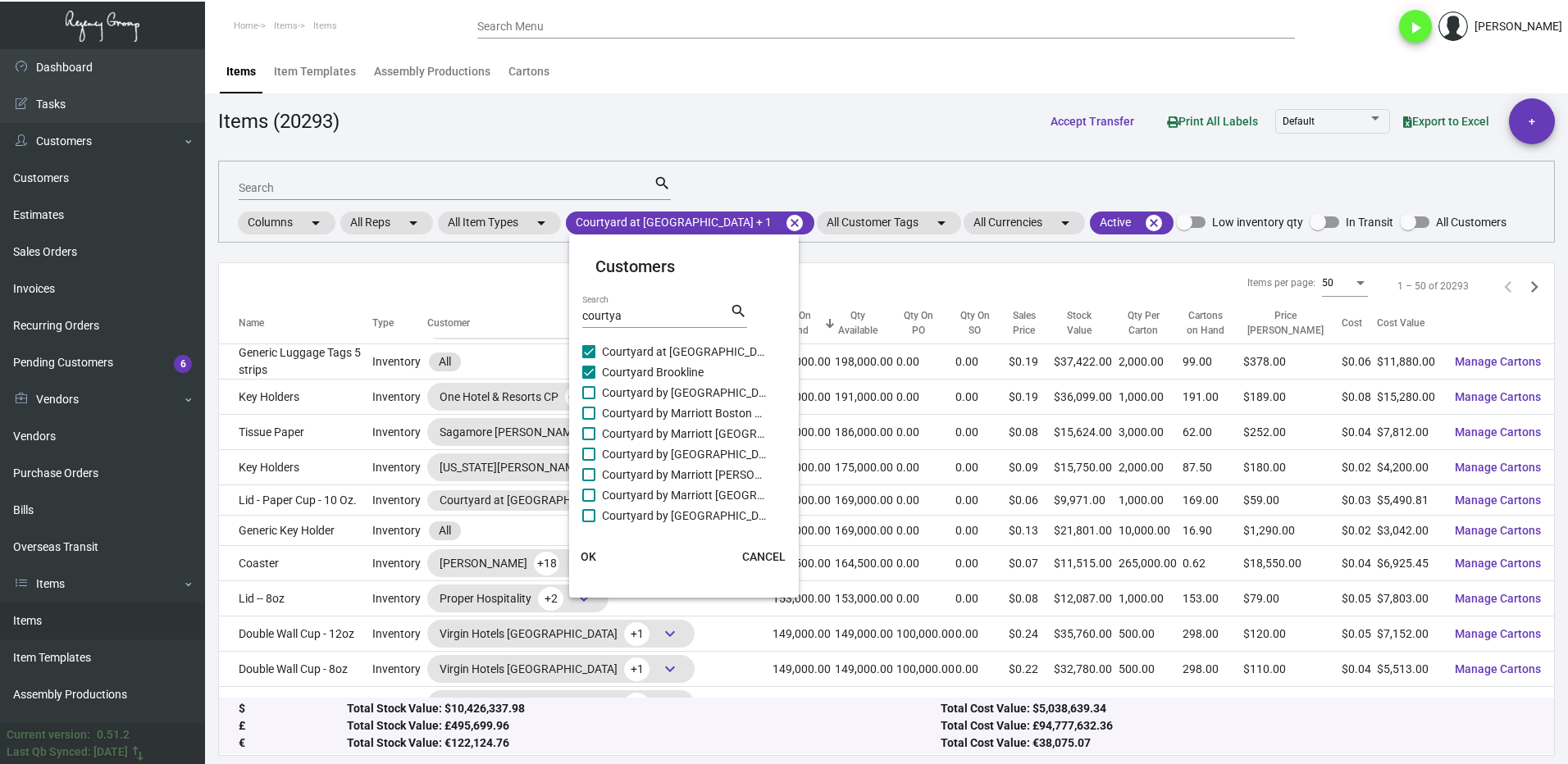
click at [589, 399] on input "Courtyard by [GEOGRAPHIC_DATA]" at bounding box center [588, 399] width 1 height 1
checkbox input "true"
click at [596, 407] on label "Courtyard by Marriott Boston Brookline" at bounding box center [674, 412] width 183 height 19
click at [589, 420] on input "Courtyard by Marriott Boston Brookline" at bounding box center [588, 420] width 1 height 1
checkbox input "true"
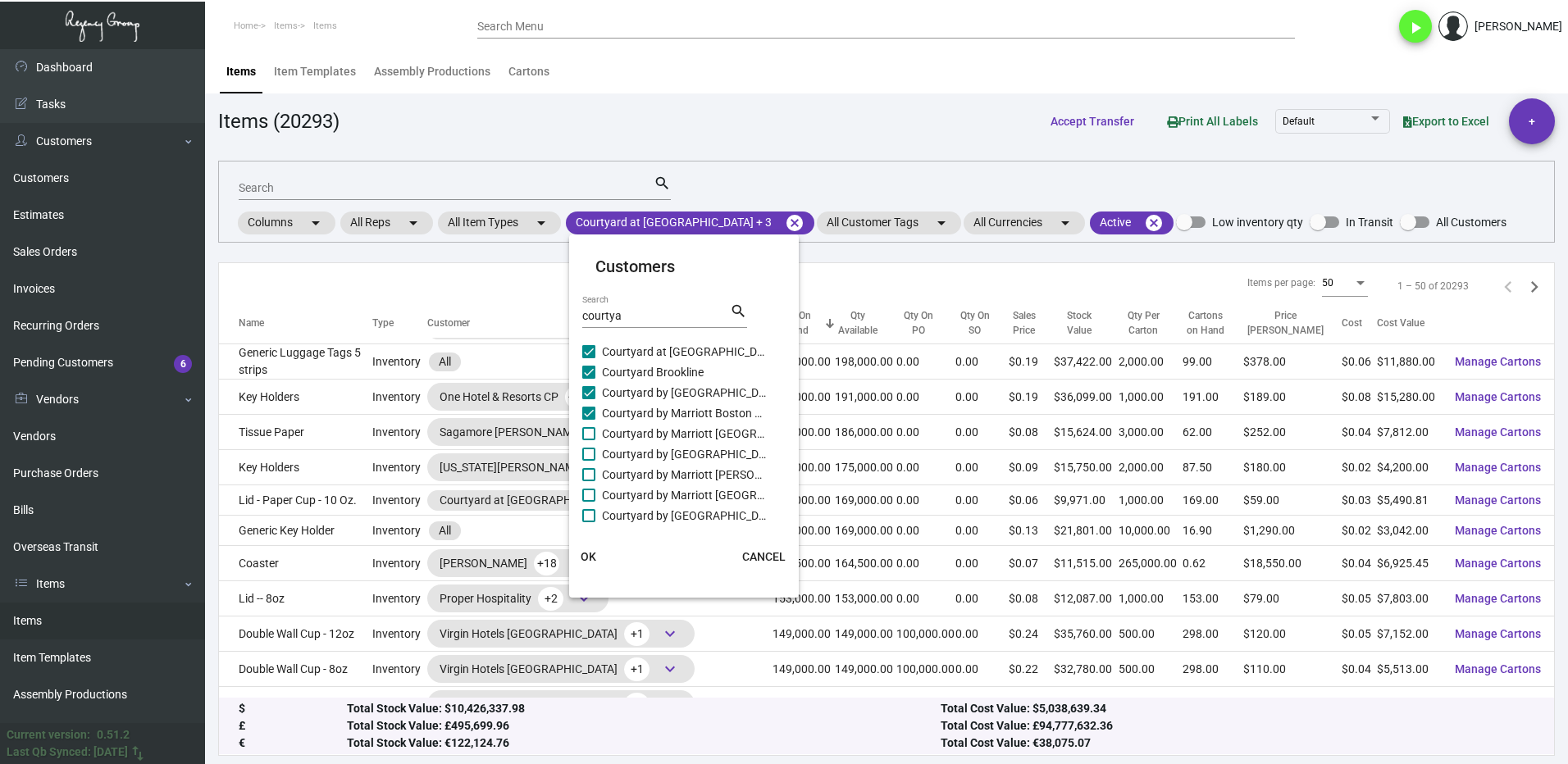
click at [597, 426] on label "Courtyard by Marriott [GEOGRAPHIC_DATA]" at bounding box center [674, 433] width 183 height 19
click at [589, 441] on input "Courtyard by Marriott [GEOGRAPHIC_DATA]" at bounding box center [588, 441] width 1 height 1
checkbox input "true"
click at [592, 449] on span at bounding box center [588, 454] width 13 height 13
click at [589, 461] on input "Courtyard by [GEOGRAPHIC_DATA]" at bounding box center [588, 461] width 1 height 1
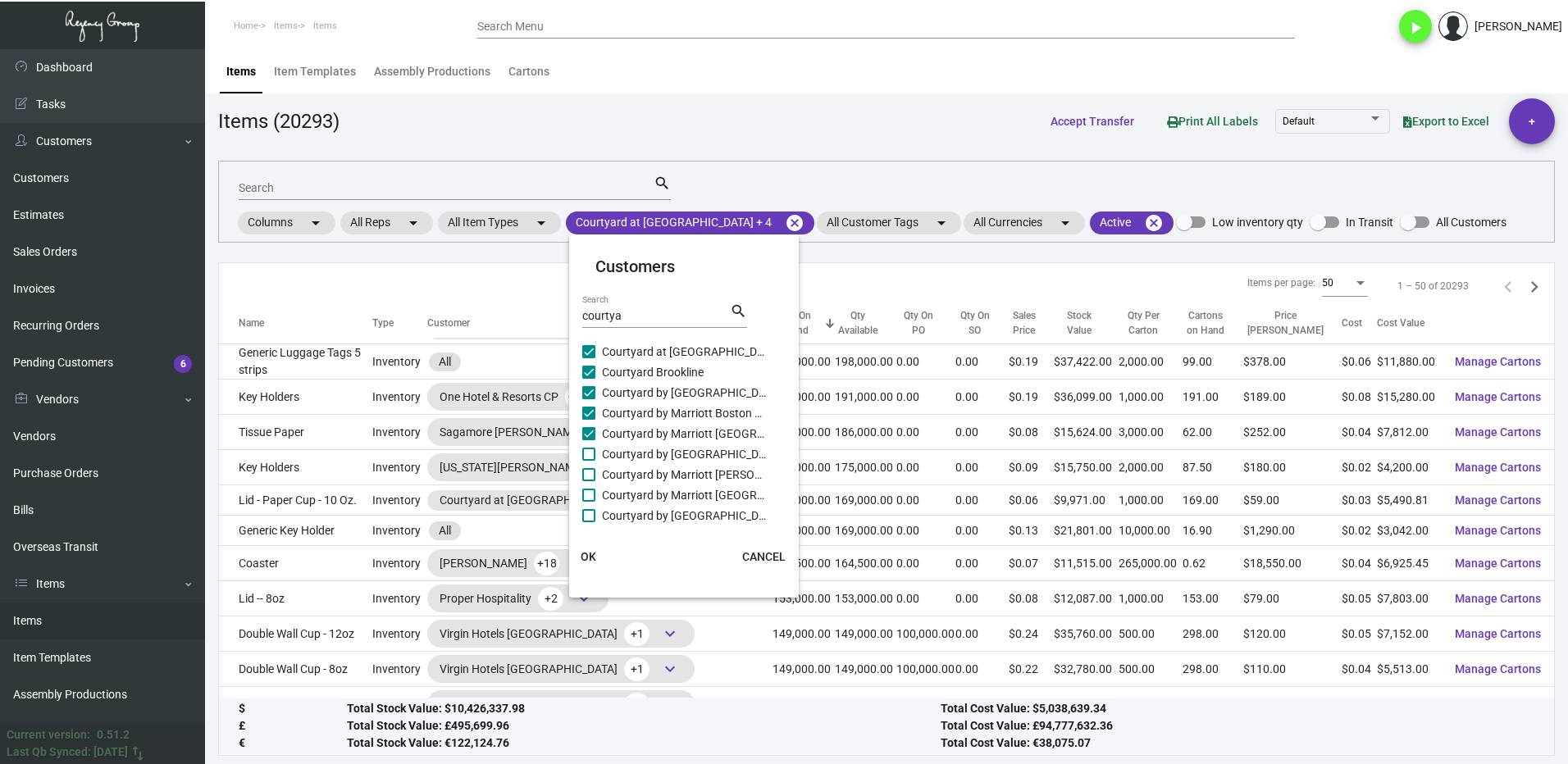
checkbox input "true"
click at [592, 472] on span at bounding box center [588, 475] width 13 height 13
click at [589, 481] on input "Courtyard by Marriott [PERSON_NAME] Monterey" at bounding box center [588, 481] width 1 height 1
checkbox input "true"
click at [592, 493] on span at bounding box center [588, 495] width 13 height 13
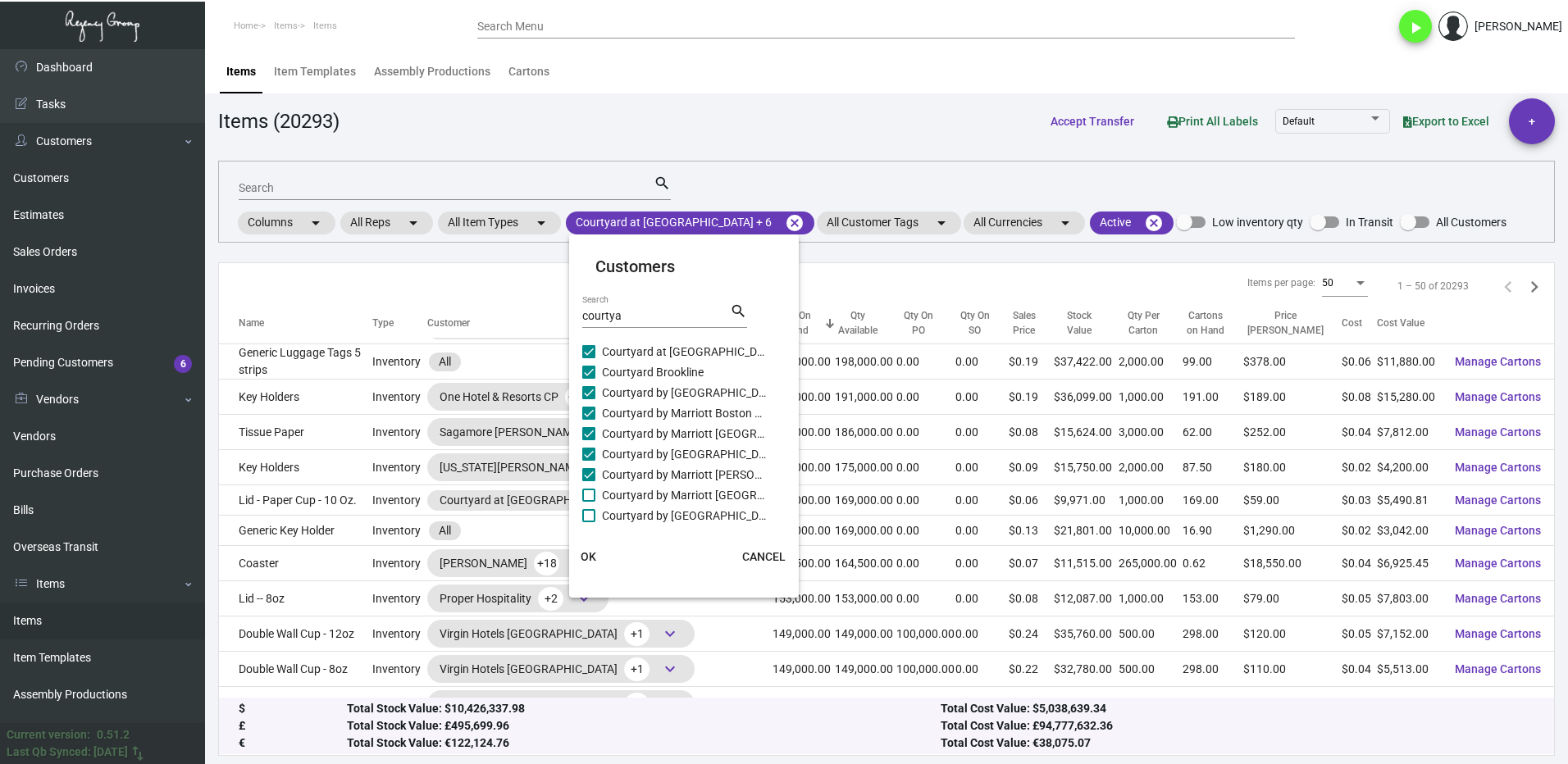
click at [589, 502] on input "Courtyard by Marriott [GEOGRAPHIC_DATA][PERSON_NAME]" at bounding box center [588, 502] width 1 height 1
checkbox input "true"
click at [590, 525] on mat-card "Customers courtya Search search Courtyard at [GEOGRAPHIC_DATA] by [GEOGRAPHIC_D…" at bounding box center [684, 416] width 230 height 350
click at [591, 519] on span at bounding box center [588, 516] width 13 height 13
click at [589, 522] on input "Courtyard by [GEOGRAPHIC_DATA]" at bounding box center [588, 522] width 1 height 1
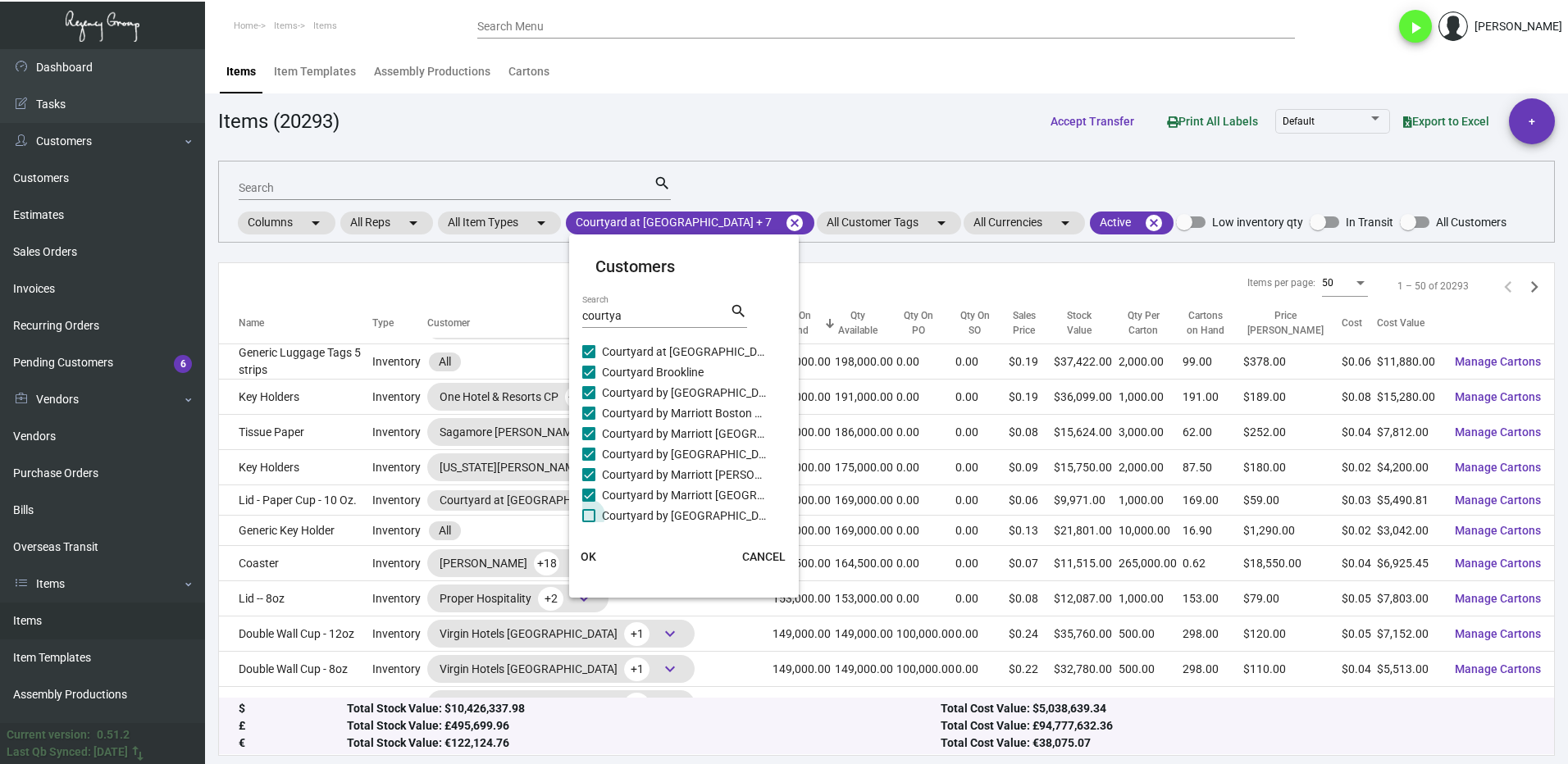
checkbox input "true"
checkbox input "false"
click at [587, 436] on span at bounding box center [588, 432] width 13 height 13
click at [588, 440] on input "[GEOGRAPHIC_DATA]" at bounding box center [588, 440] width 1 height 1
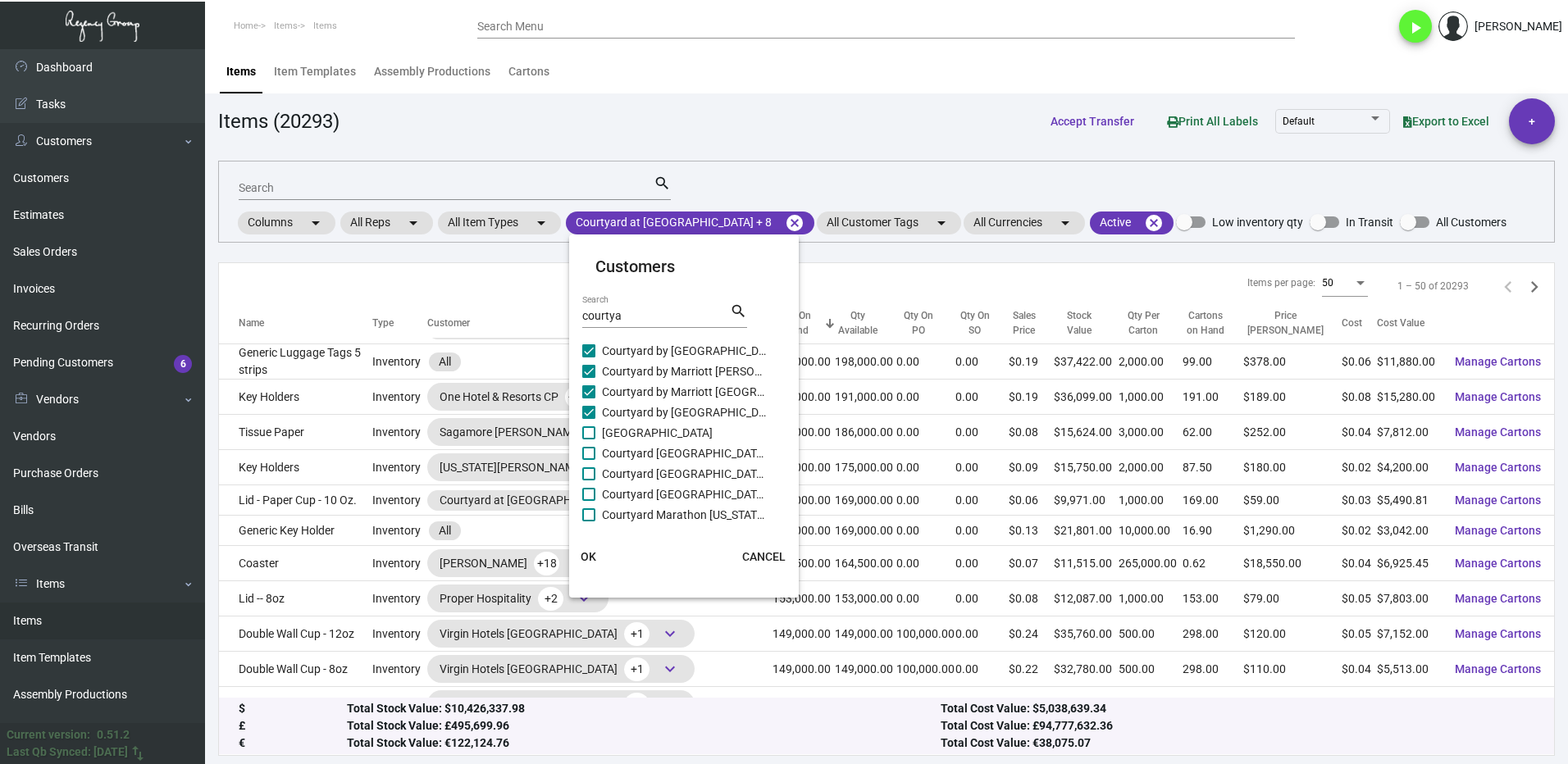
checkbox input "true"
click at [594, 451] on span at bounding box center [588, 453] width 13 height 13
click at [589, 460] on input "Courtyard [GEOGRAPHIC_DATA]" at bounding box center [588, 460] width 1 height 1
checkbox input "true"
click at [593, 476] on span at bounding box center [588, 474] width 13 height 13
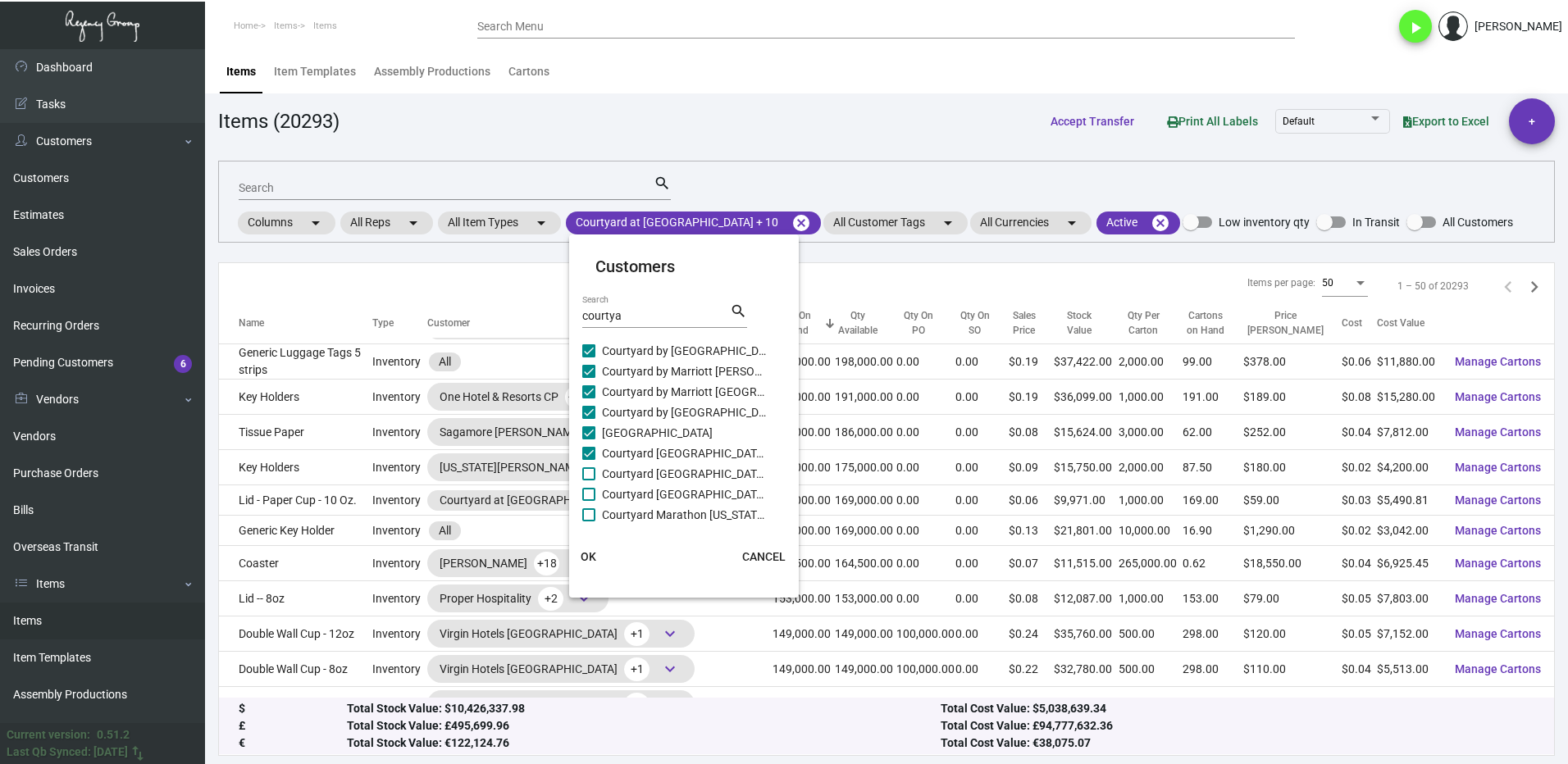
click at [589, 480] on input "Courtyard [GEOGRAPHIC_DATA]" at bounding box center [588, 480] width 1 height 1
checkbox input "true"
click at [591, 493] on span at bounding box center [588, 495] width 13 height 13
click at [589, 501] on input "Courtyard [GEOGRAPHIC_DATA]" at bounding box center [588, 501] width 1 height 1
checkbox input "true"
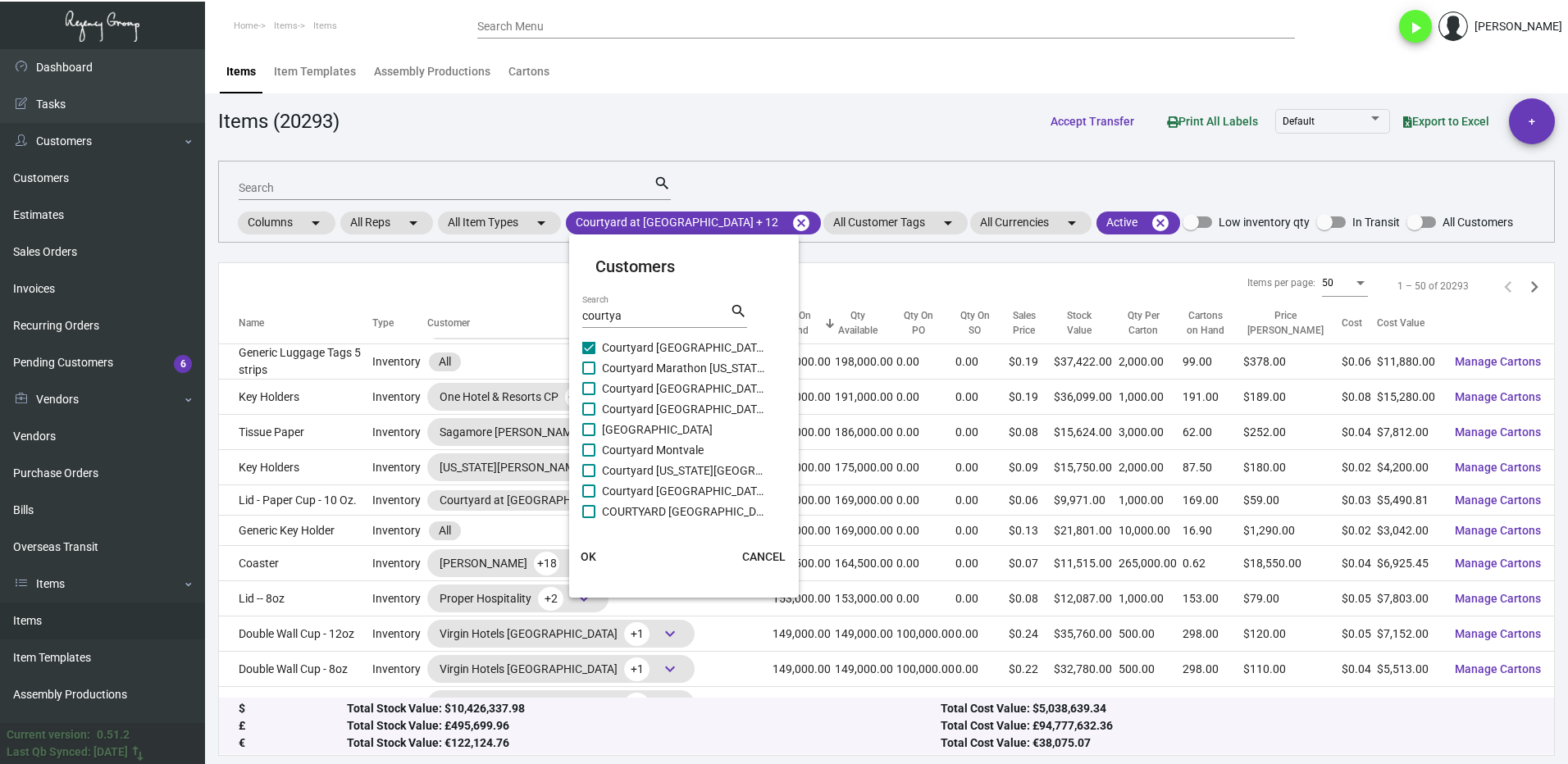
scroll to position [255, 0]
click at [588, 355] on span at bounding box center [588, 351] width 13 height 13
click at [588, 357] on input "Courtyard Marathon [US_STATE][GEOGRAPHIC_DATA]" at bounding box center [588, 357] width 1 height 1
checkbox input "true"
click at [591, 369] on span at bounding box center [588, 371] width 13 height 13
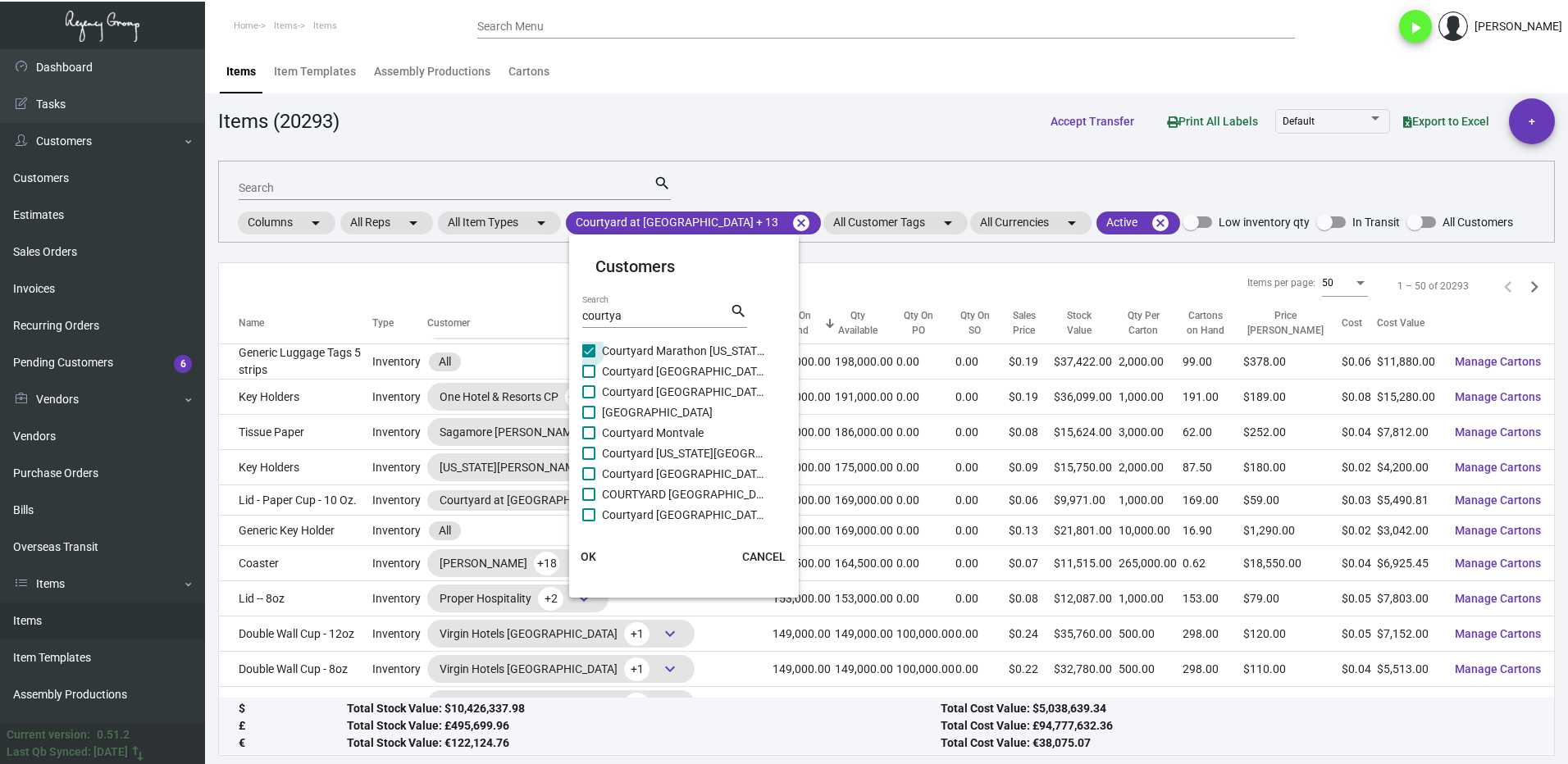
click at [589, 378] on input "Courtyard [GEOGRAPHIC_DATA] [GEOGRAPHIC_DATA]" at bounding box center [588, 378] width 1 height 1
checkbox input "true"
click at [595, 389] on span at bounding box center [588, 392] width 13 height 13
click at [589, 398] on input "Courtyard [GEOGRAPHIC_DATA]" at bounding box center [588, 398] width 1 height 1
checkbox input "true"
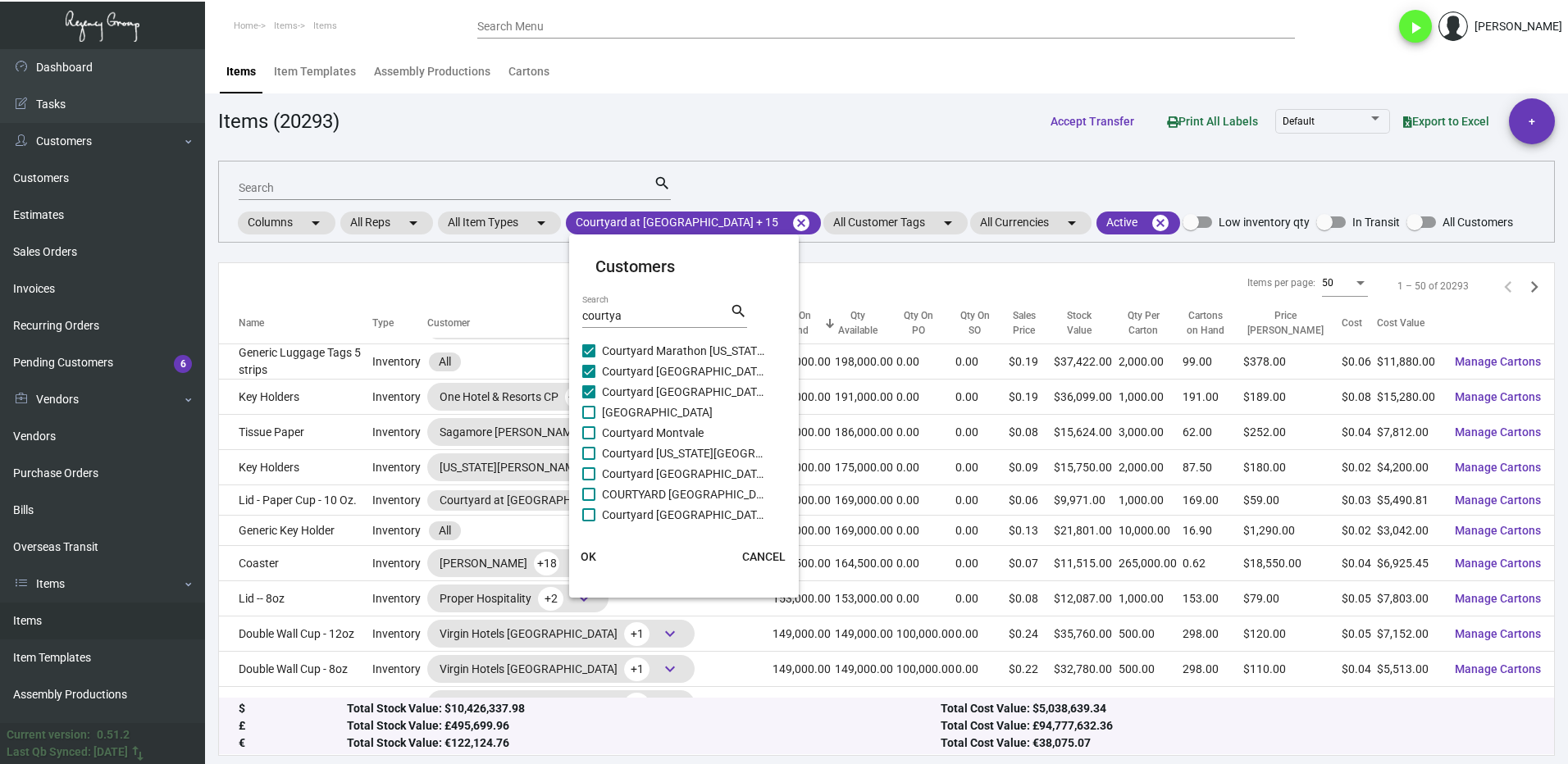
click at [590, 410] on span at bounding box center [588, 412] width 13 height 13
click at [589, 419] on input "[GEOGRAPHIC_DATA]" at bounding box center [588, 419] width 1 height 1
checkbox input "true"
click at [591, 433] on span at bounding box center [588, 432] width 13 height 13
click at [589, 440] on input "Courtyard Montvale" at bounding box center [588, 440] width 1 height 1
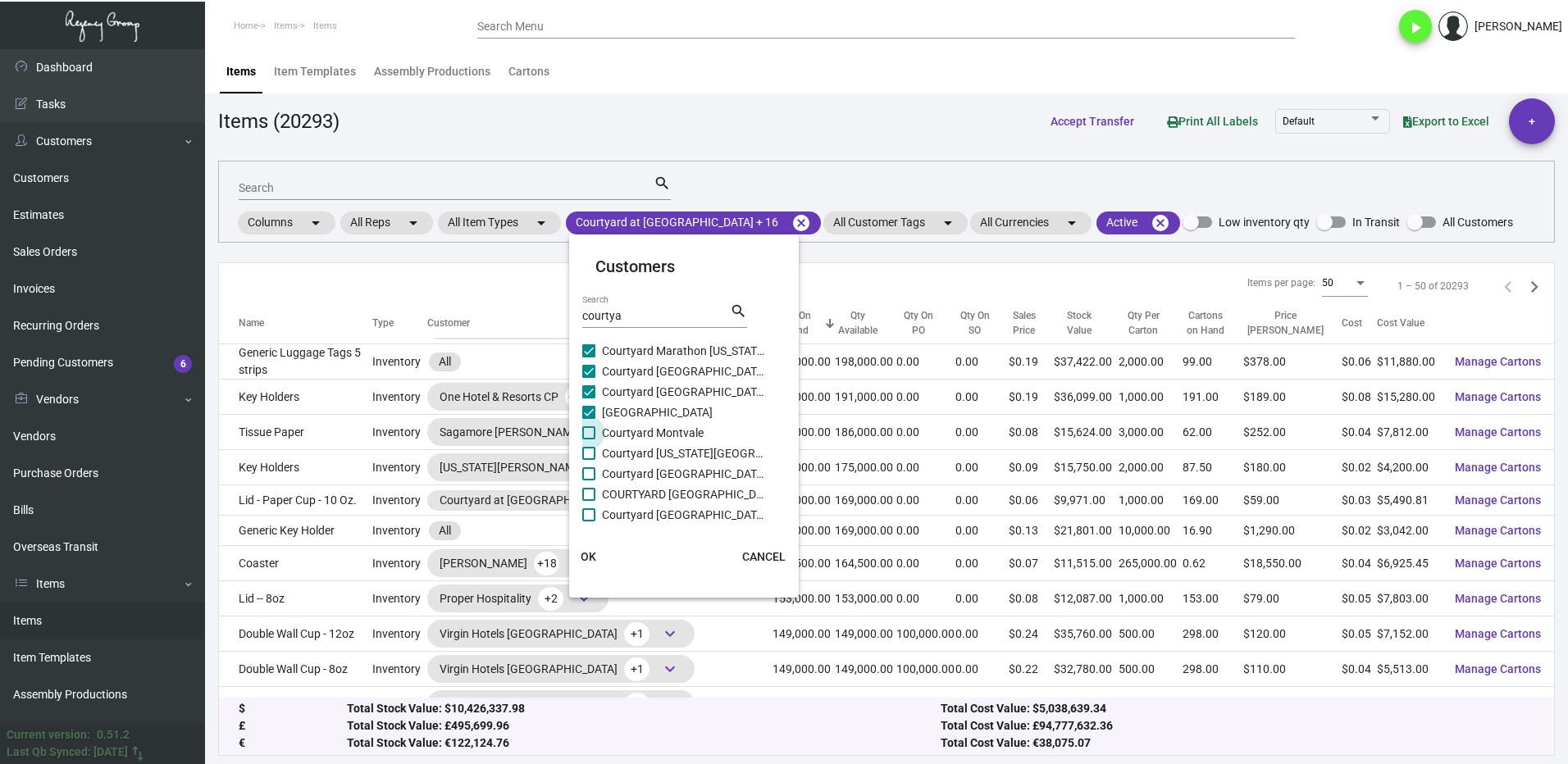
checkbox input "true"
click at [590, 455] on span at bounding box center [588, 453] width 13 height 13
click at [589, 460] on input "Courtyard [US_STATE][GEOGRAPHIC_DATA] UES" at bounding box center [588, 460] width 1 height 1
checkbox input "true"
click at [589, 473] on span at bounding box center [588, 474] width 13 height 13
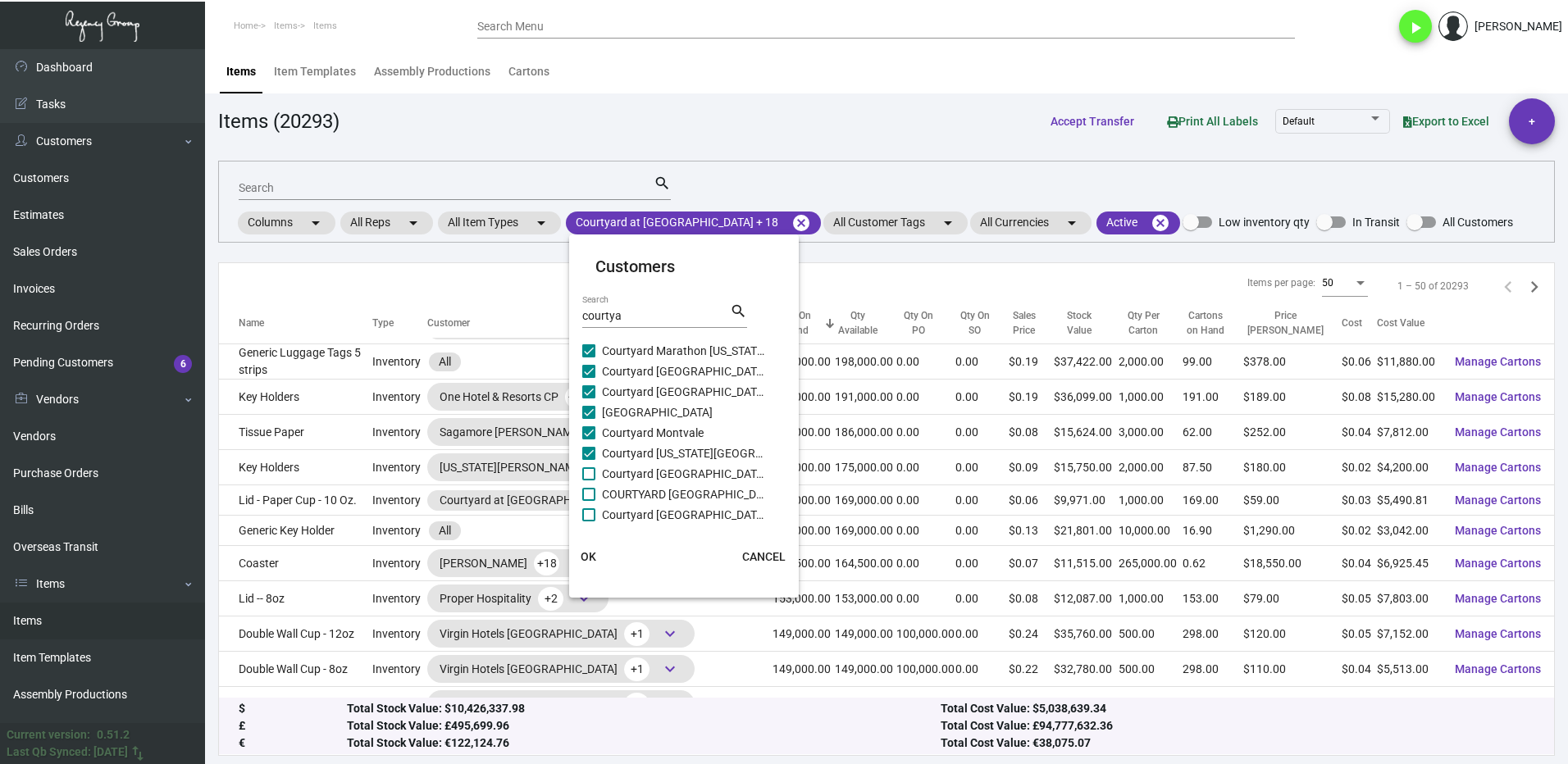
click at [589, 480] on input "Courtyard [GEOGRAPHIC_DATA]" at bounding box center [588, 480] width 1 height 1
checkbox input "true"
click at [590, 496] on span at bounding box center [588, 495] width 13 height 13
click at [589, 501] on input "COURTYARD [GEOGRAPHIC_DATA] [GEOGRAPHIC_DATA]" at bounding box center [588, 501] width 1 height 1
checkbox input "true"
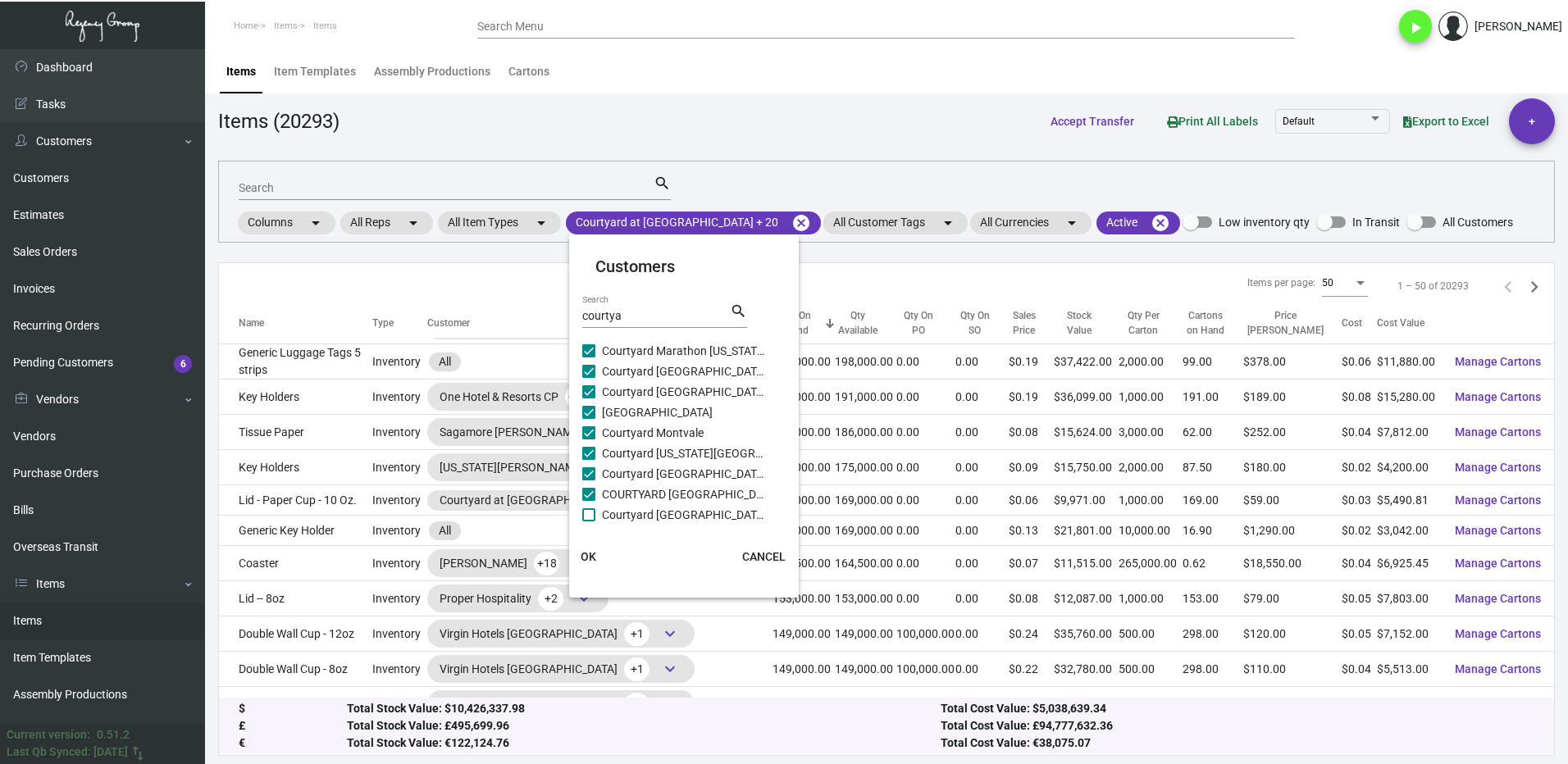
click at [590, 510] on span at bounding box center [588, 515] width 13 height 13
click at [589, 521] on input "Courtyard [GEOGRAPHIC_DATA]" at bounding box center [588, 521] width 1 height 1
checkbox input "true"
click at [615, 460] on span "Courtyard [GEOGRAPHIC_DATA][PERSON_NAME]" at bounding box center [684, 453] width 164 height 19
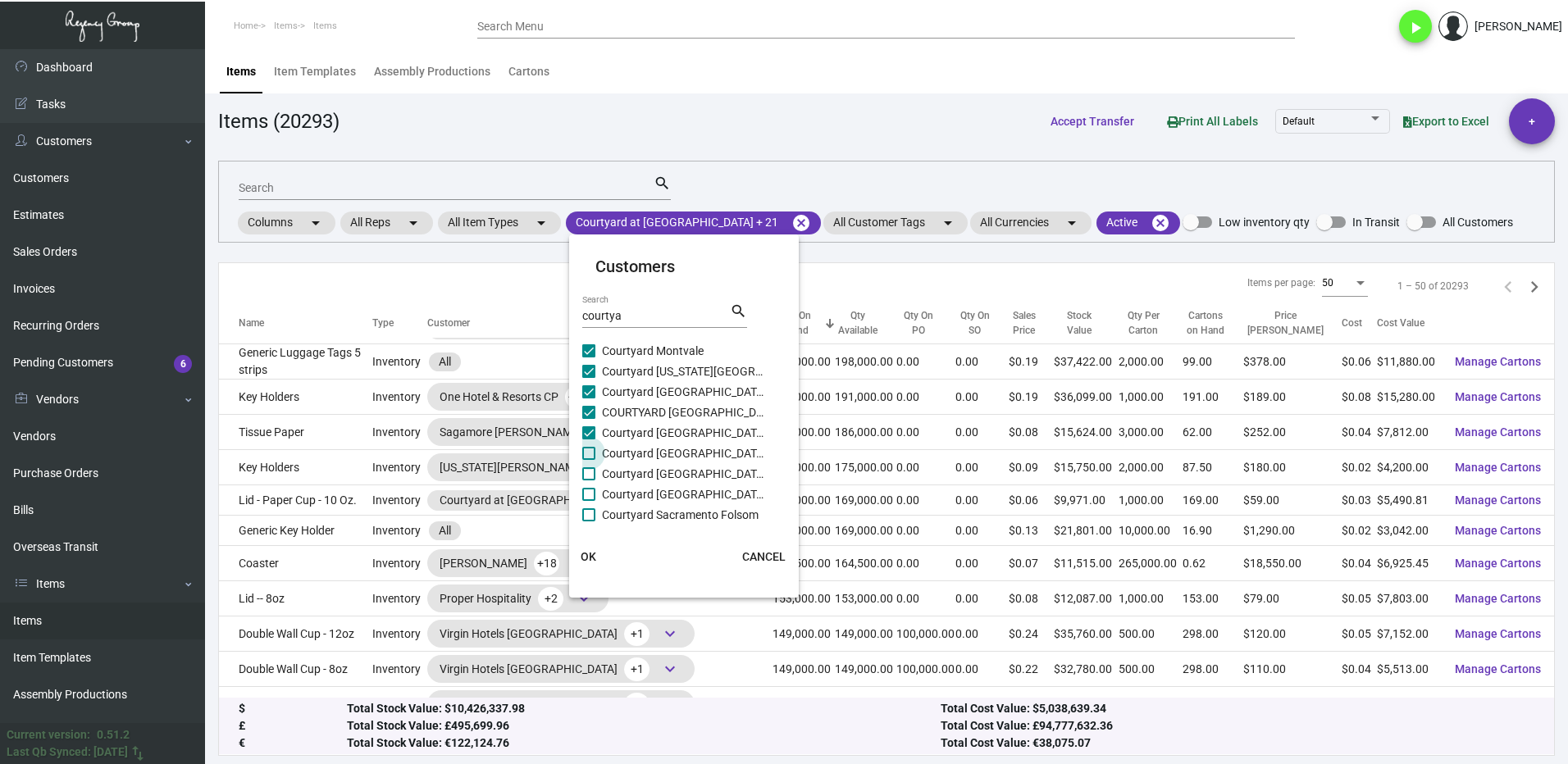
click at [589, 460] on input "Courtyard [GEOGRAPHIC_DATA][PERSON_NAME]" at bounding box center [588, 460] width 1 height 1
checkbox input "true"
click at [608, 475] on span "Courtyard [GEOGRAPHIC_DATA][PERSON_NAME]" at bounding box center [684, 474] width 164 height 19
click at [589, 480] on input "Courtyard [GEOGRAPHIC_DATA][PERSON_NAME]" at bounding box center [588, 480] width 1 height 1
checkbox input "true"
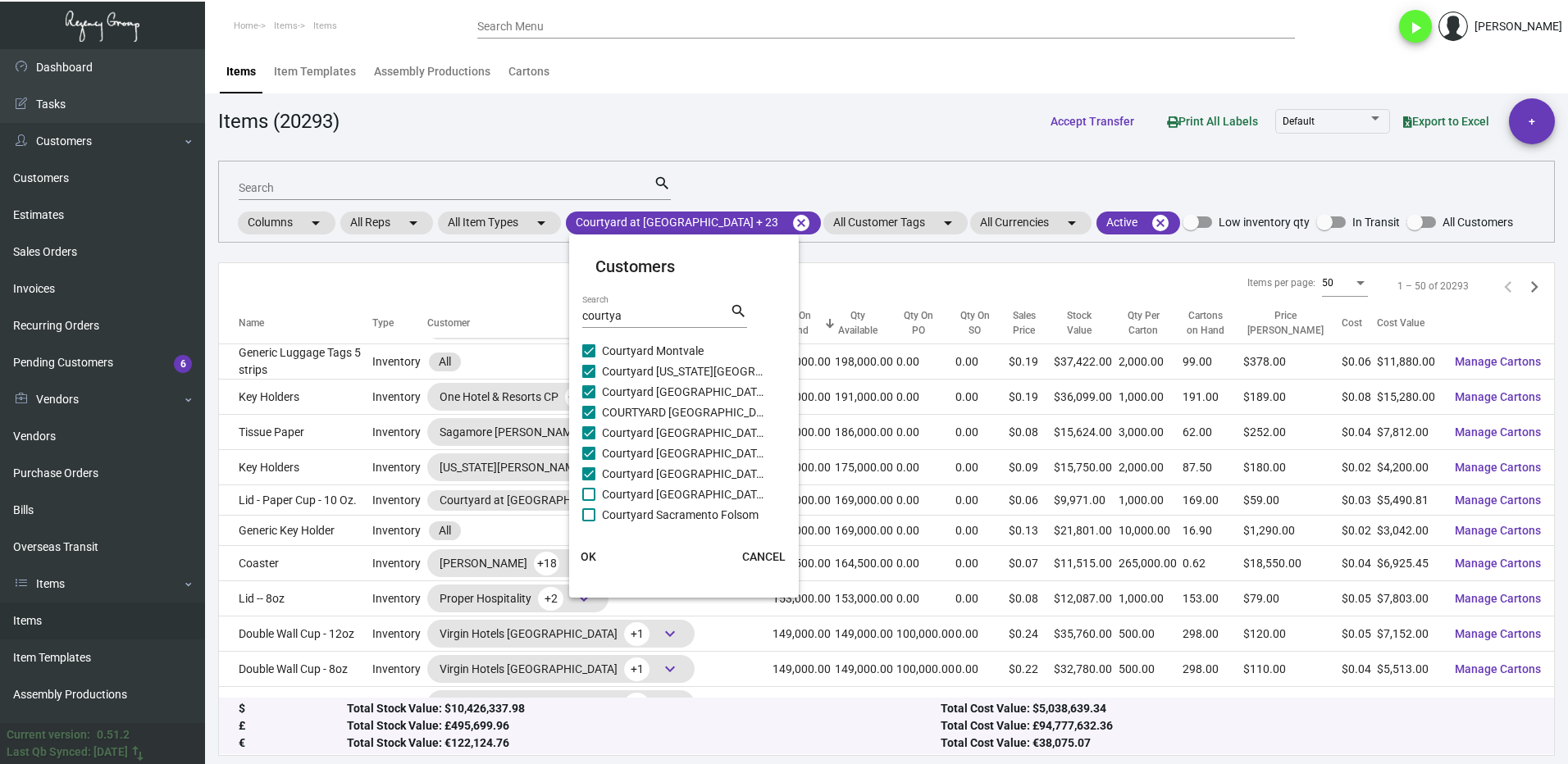
click at [596, 497] on label "Courtyard [GEOGRAPHIC_DATA]" at bounding box center [674, 494] width 183 height 19
click at [589, 501] on input "Courtyard [GEOGRAPHIC_DATA]" at bounding box center [588, 501] width 1 height 1
checkbox input "true"
click at [598, 512] on label "Courtyard Sacramento Folsom" at bounding box center [674, 514] width 183 height 19
click at [589, 521] on input "Courtyard Sacramento Folsom" at bounding box center [588, 521] width 1 height 1
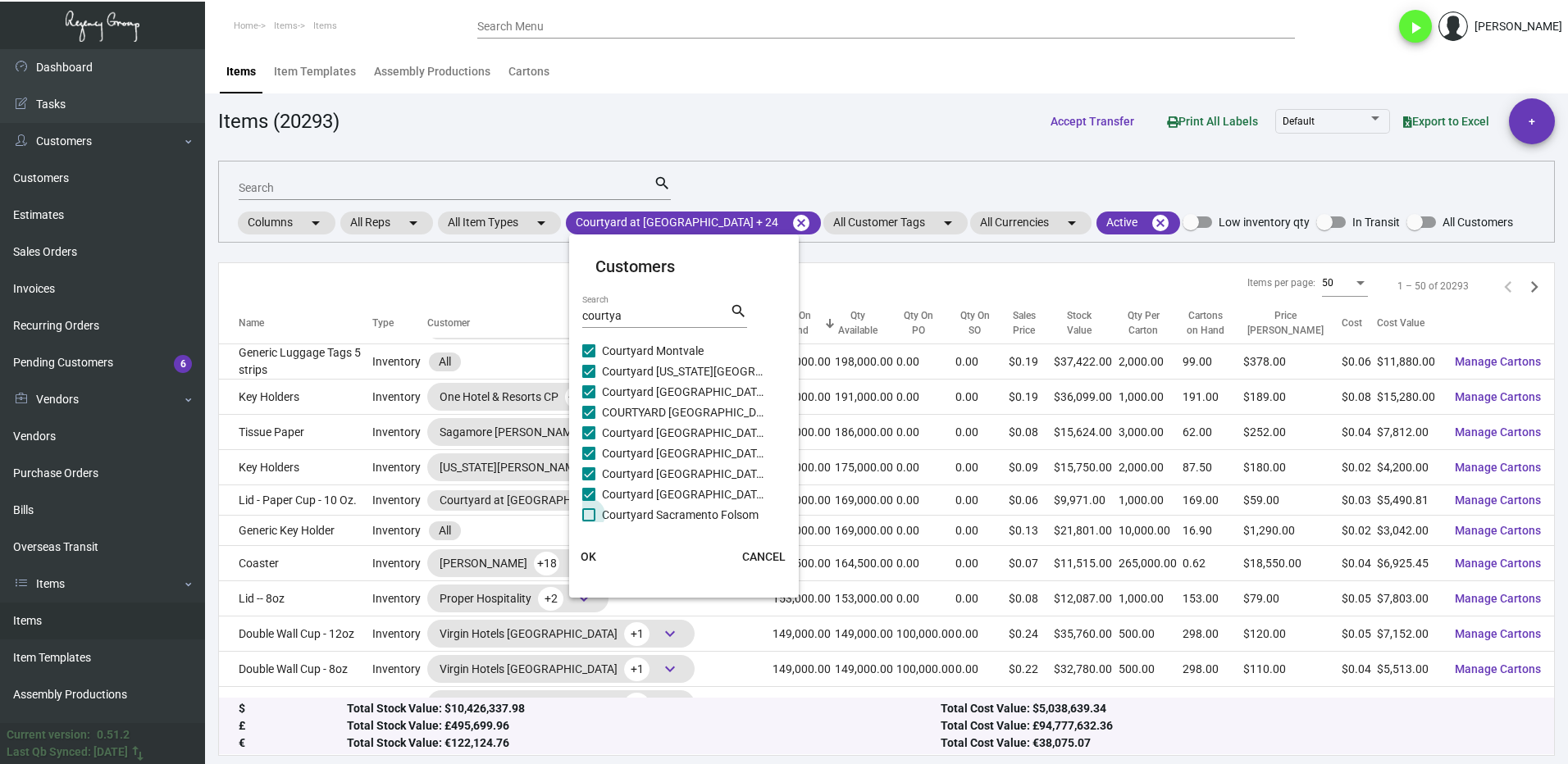
checkbox input "true"
click at [604, 473] on span "Courtyard [PERSON_NAME]" at bounding box center [684, 470] width 164 height 19
click at [589, 477] on input "Courtyard [PERSON_NAME]" at bounding box center [588, 477] width 1 height 1
checkbox input "true"
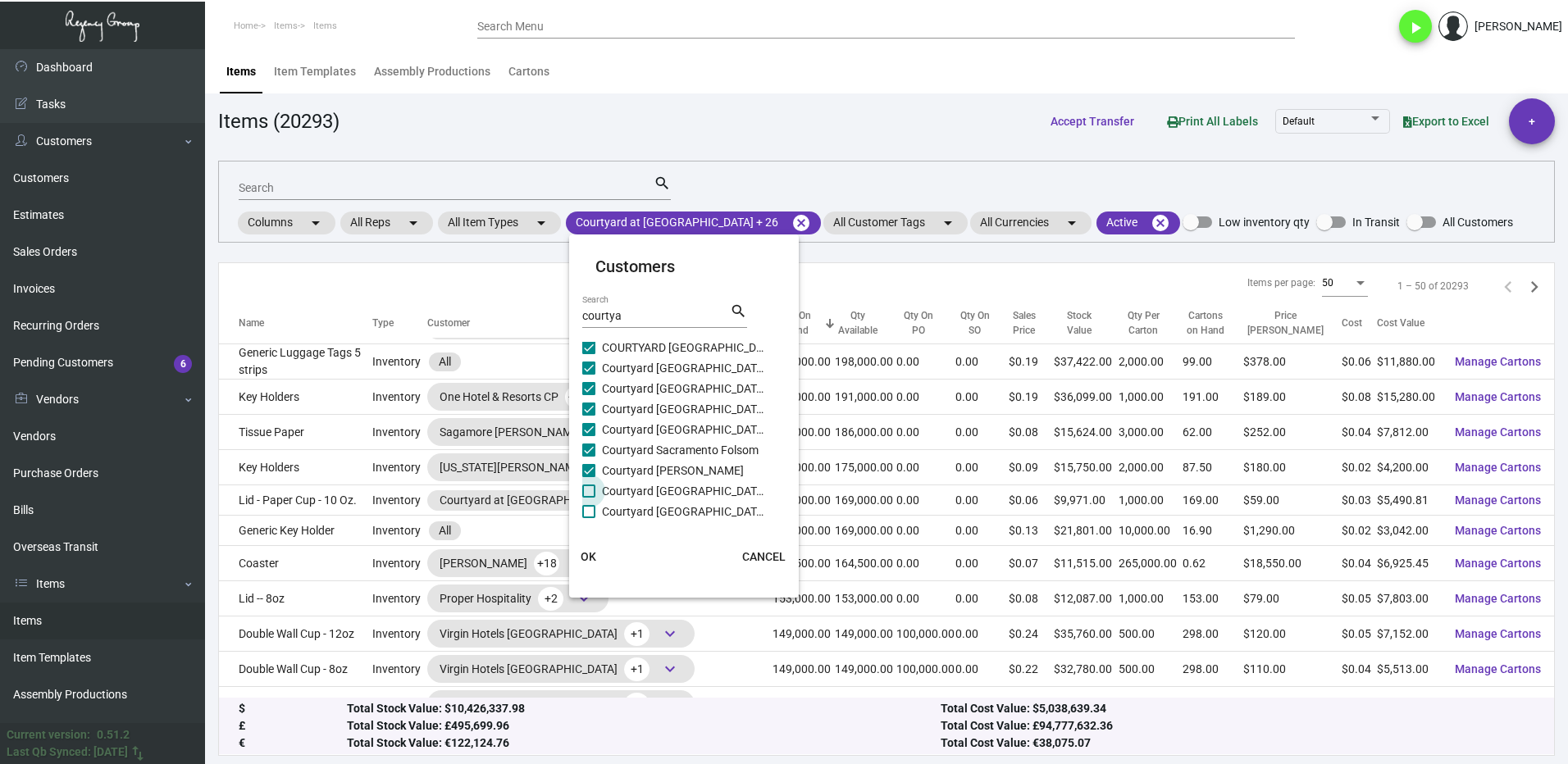
click at [590, 493] on span at bounding box center [588, 491] width 13 height 13
click at [589, 497] on input "Courtyard [GEOGRAPHIC_DATA]" at bounding box center [588, 497] width 1 height 1
checkbox input "true"
click at [592, 509] on span at bounding box center [588, 511] width 13 height 13
click at [589, 518] on input "Courtyard [GEOGRAPHIC_DATA]" at bounding box center [588, 518] width 1 height 1
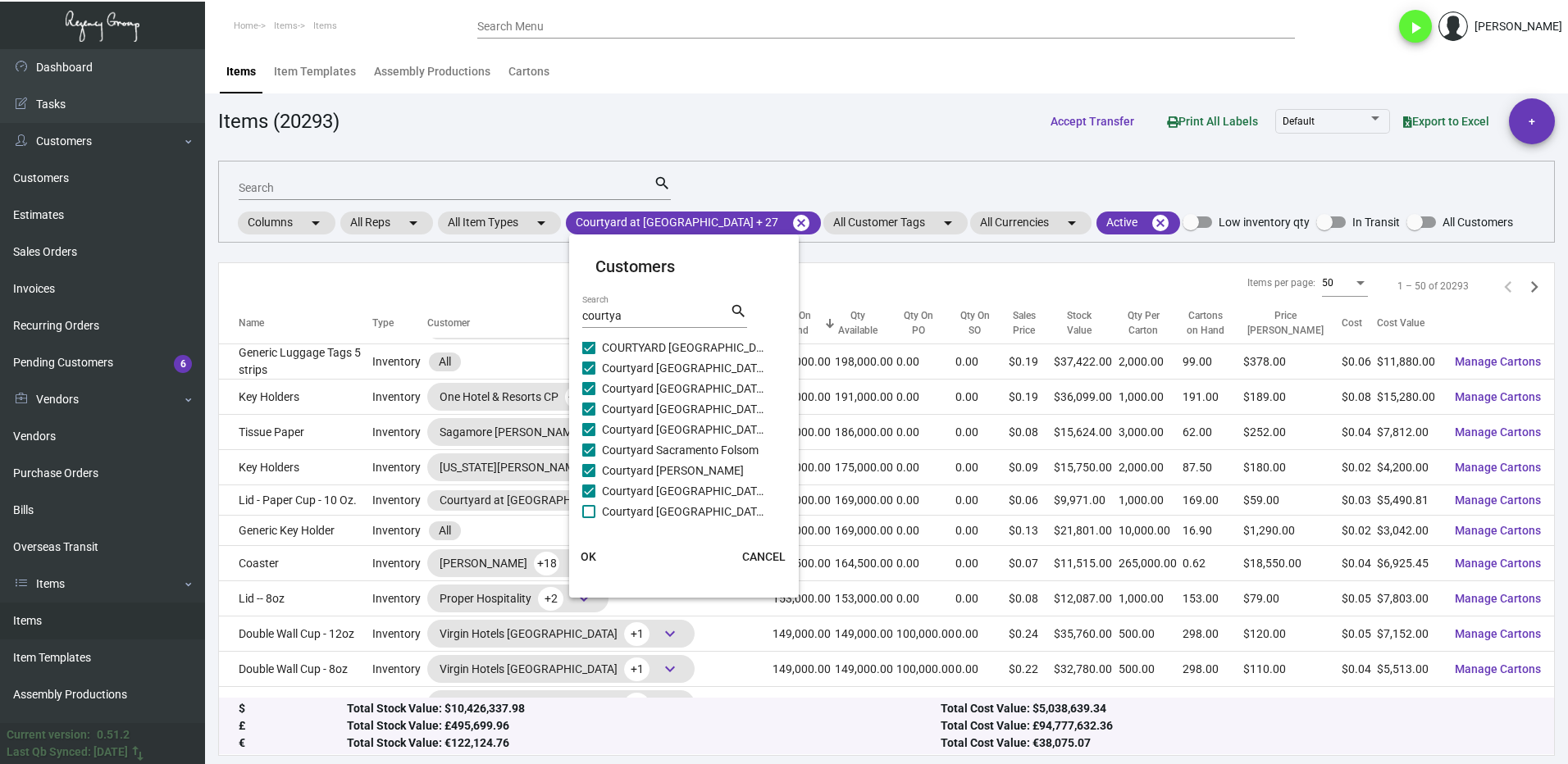
checkbox input "true"
click at [598, 551] on button "OK" at bounding box center [588, 557] width 52 height 29
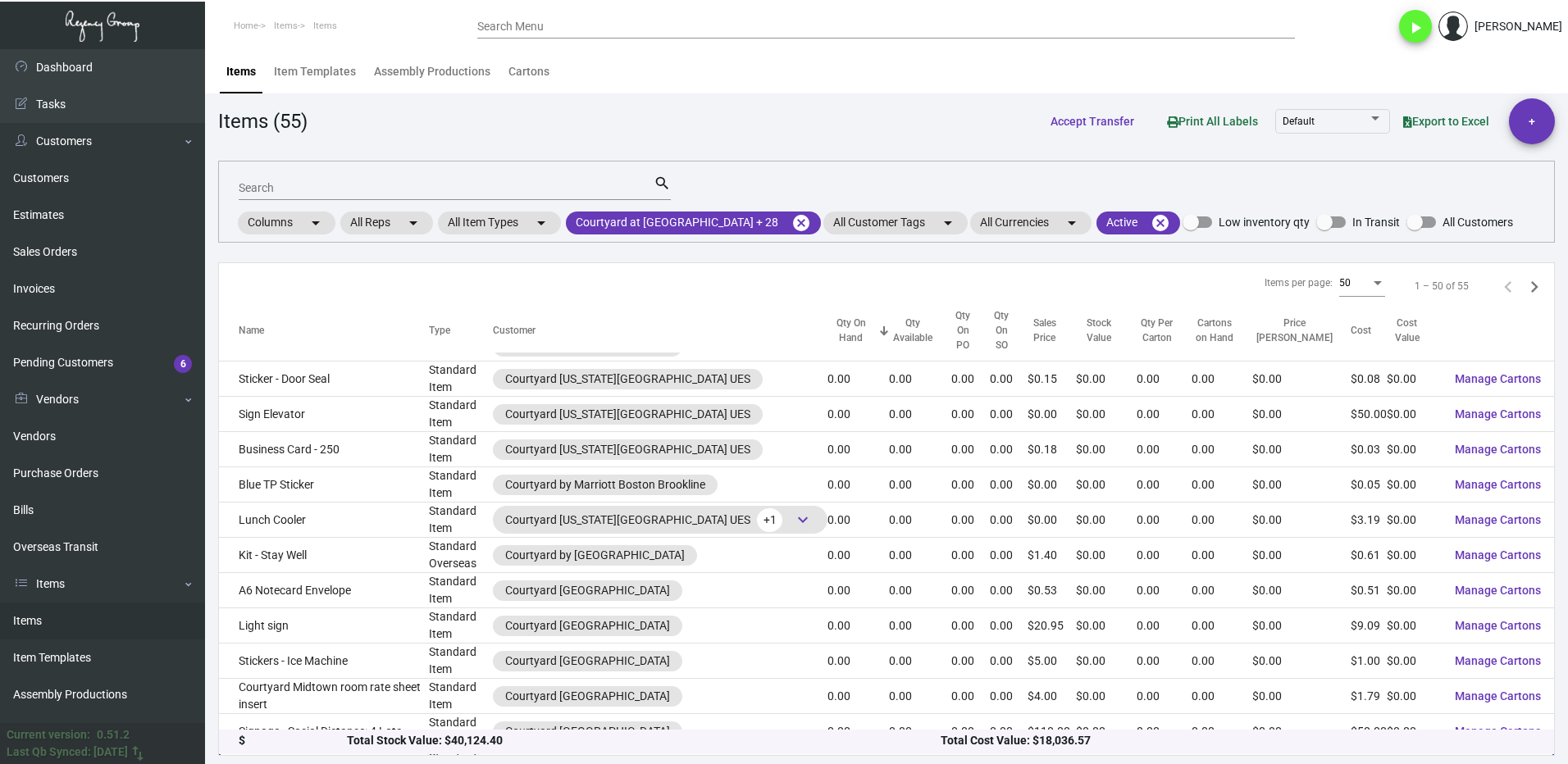
scroll to position [0, 0]
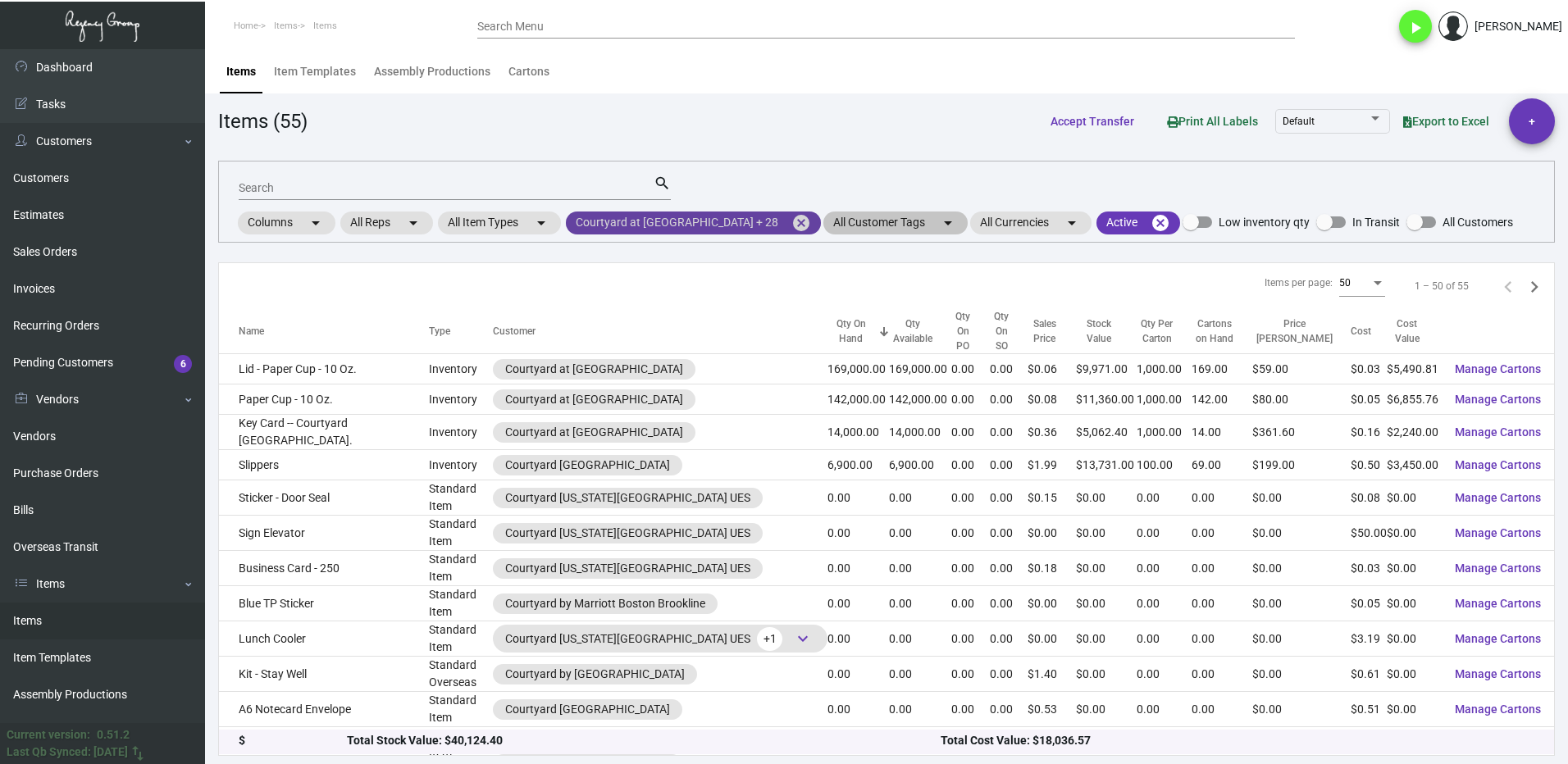
click at [792, 223] on mat-icon "cancel" at bounding box center [801, 223] width 19 height 19
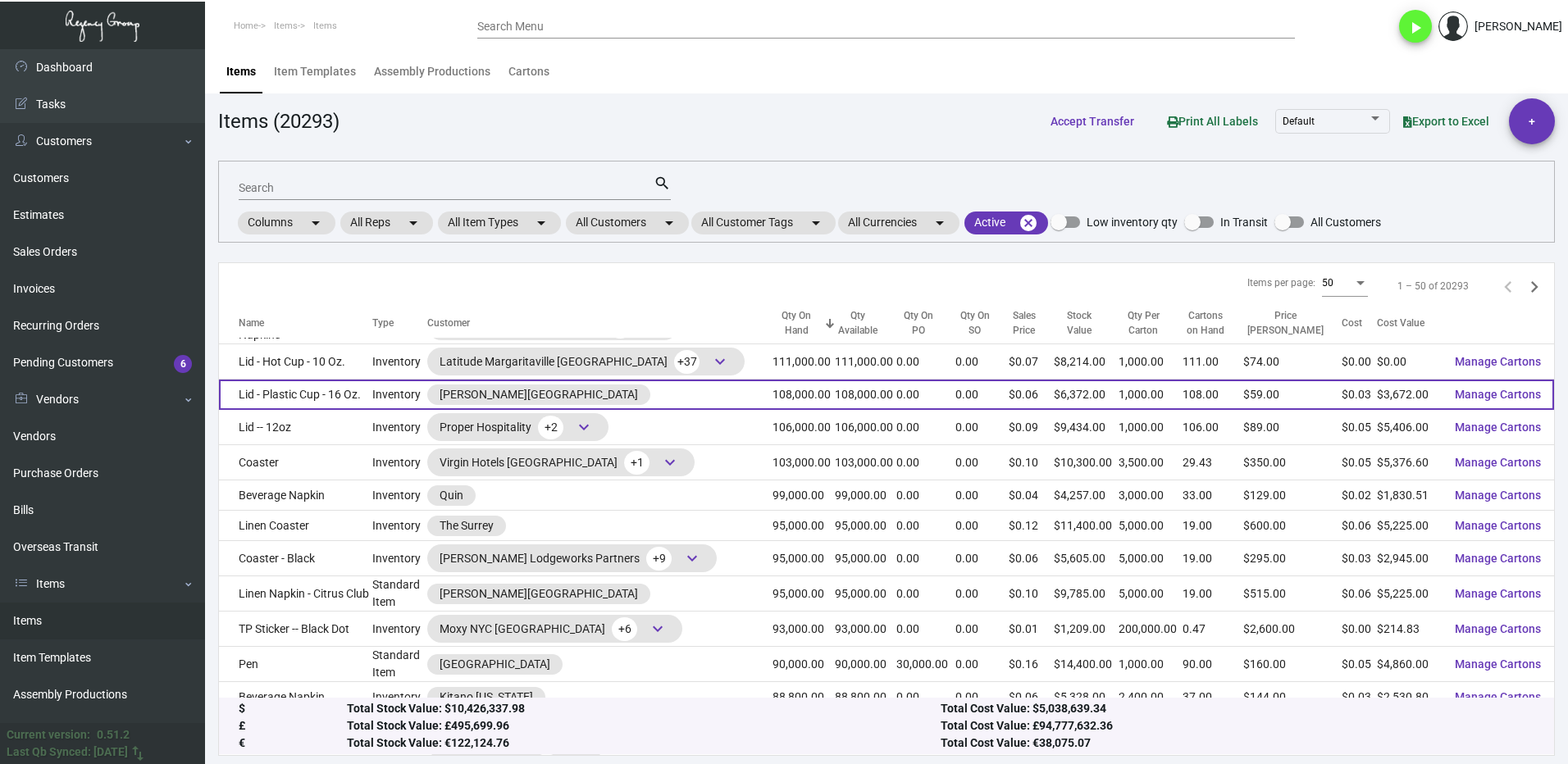
scroll to position [1312, 0]
